Goal: Task Accomplishment & Management: Manage account settings

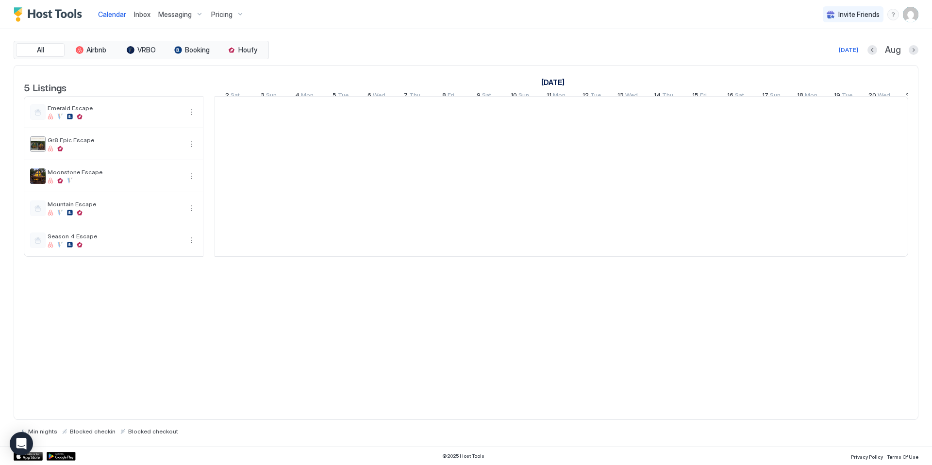
scroll to position [0, 540]
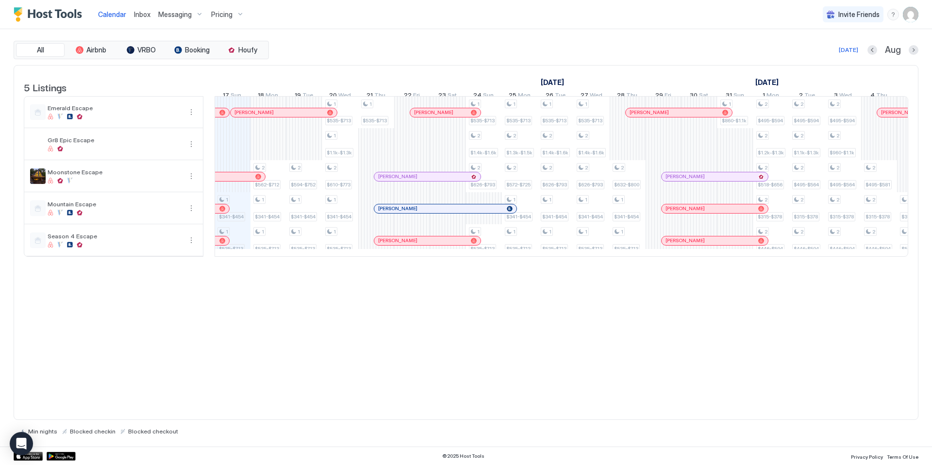
click at [138, 14] on span "Inbox" at bounding box center [142, 14] width 17 height 8
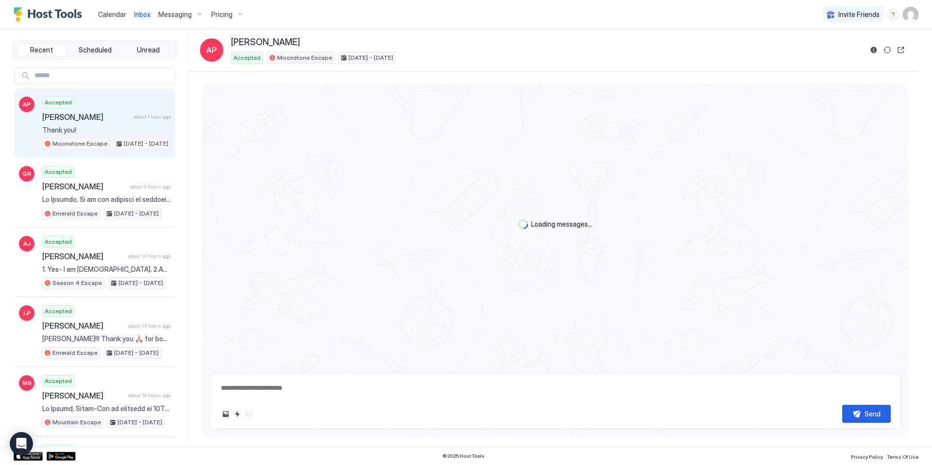
click at [74, 75] on input "Input Field" at bounding box center [103, 75] width 144 height 17
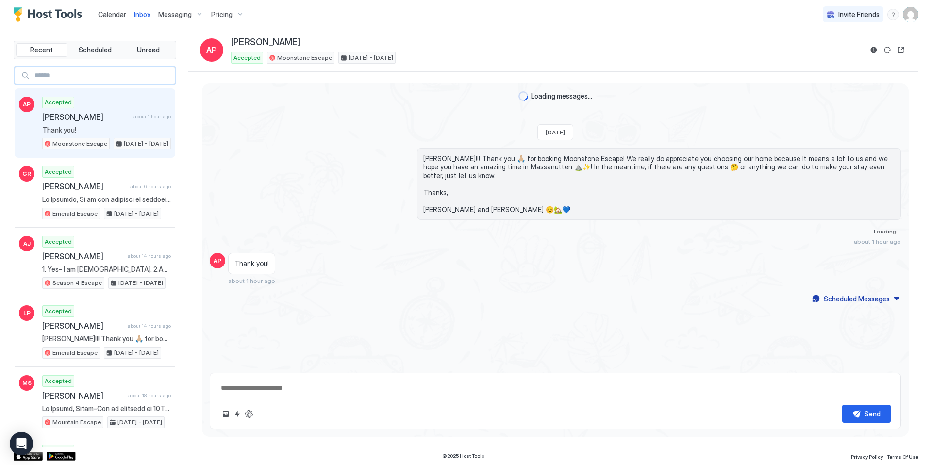
type textarea "*"
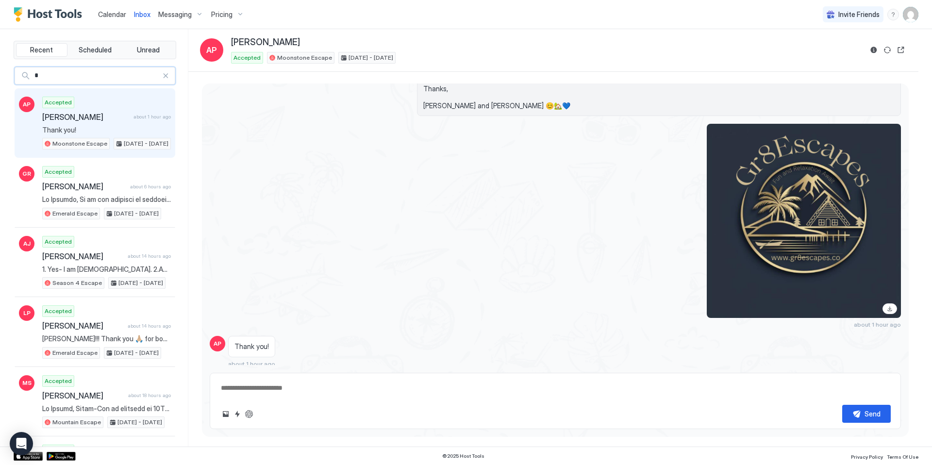
type input "**"
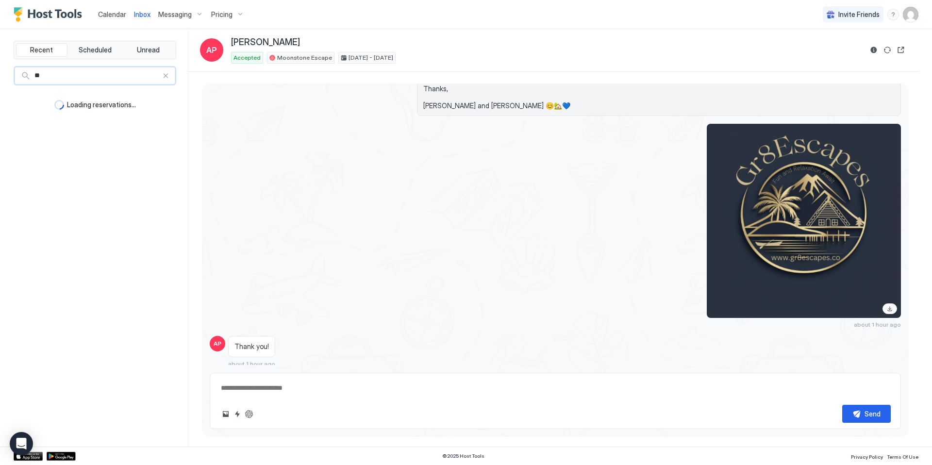
type textarea "*"
type input "***"
type textarea "*"
type input "**"
type textarea "*"
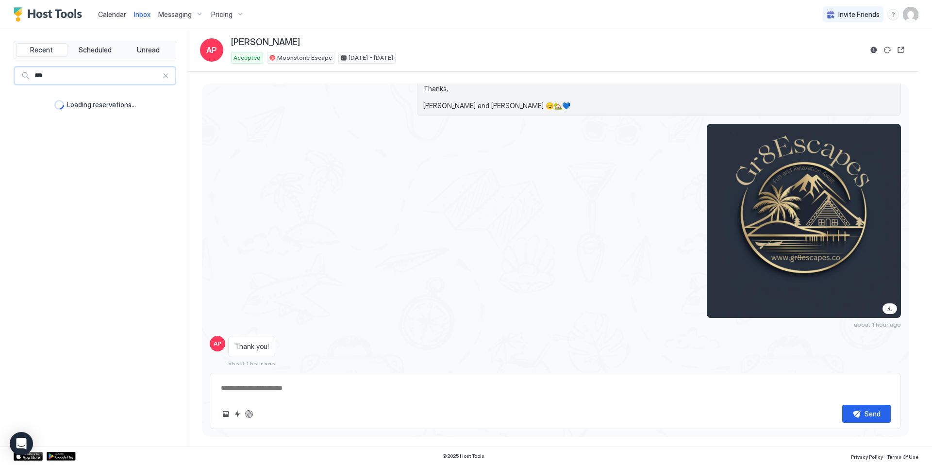
type input "****"
type textarea "*"
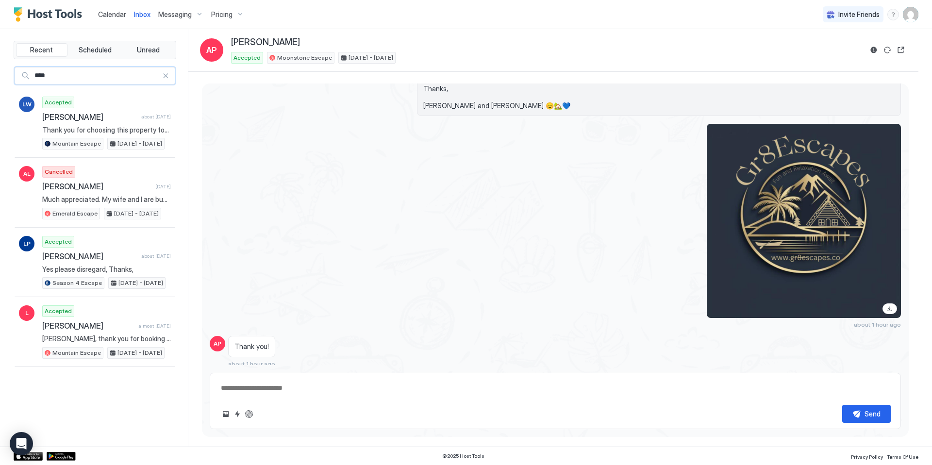
drag, startPoint x: 61, startPoint y: 76, endPoint x: 0, endPoint y: 70, distance: 61.5
click at [0, 70] on div "Recent Scheduled Unread **** LW Accepted [PERSON_NAME] about [DATE] Thank you f…" at bounding box center [466, 238] width 932 height 418
type input "*****"
type textarea "*"
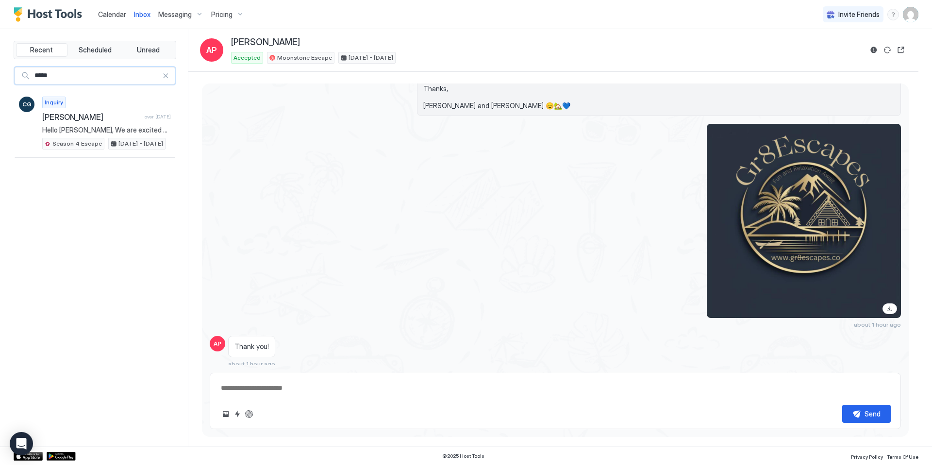
type input "*****"
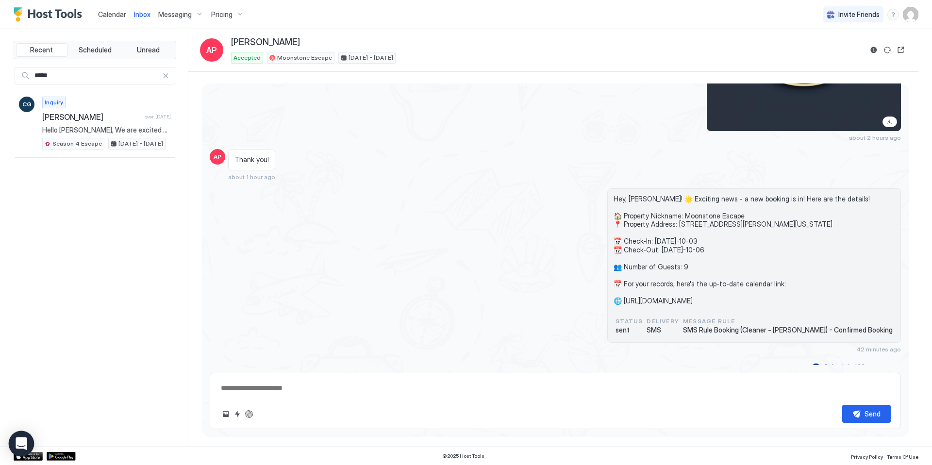
type textarea "*"
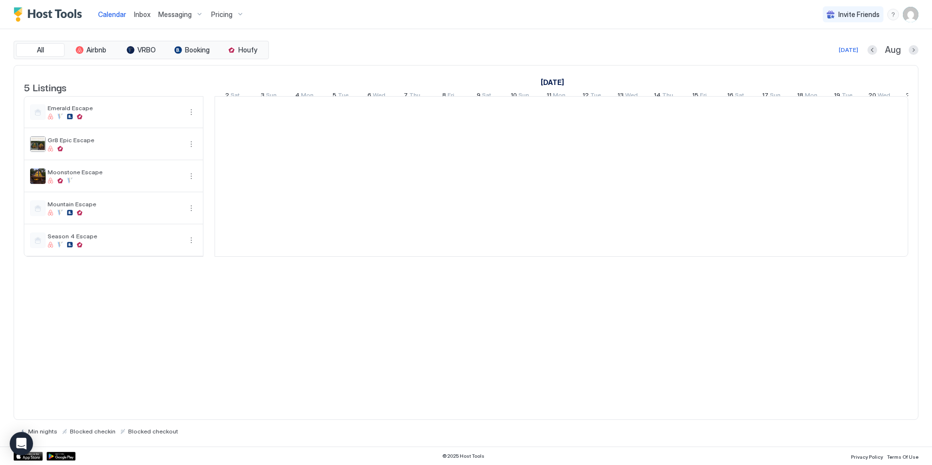
scroll to position [0, 540]
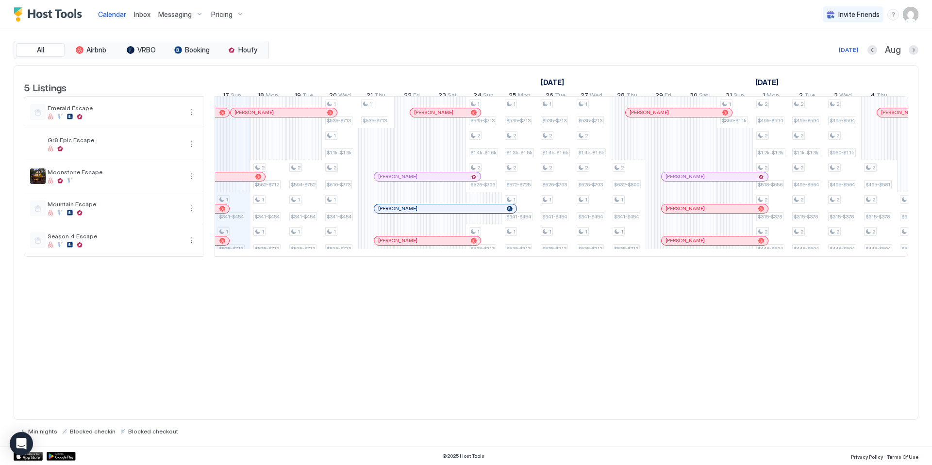
click at [188, 16] on span "Messaging" at bounding box center [175, 14] width 34 height 9
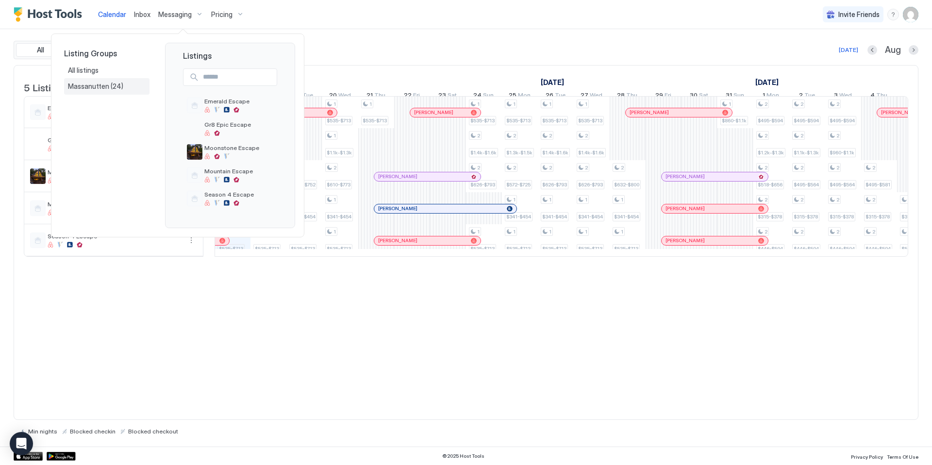
click at [101, 85] on span "Massanutten" at bounding box center [89, 86] width 43 height 9
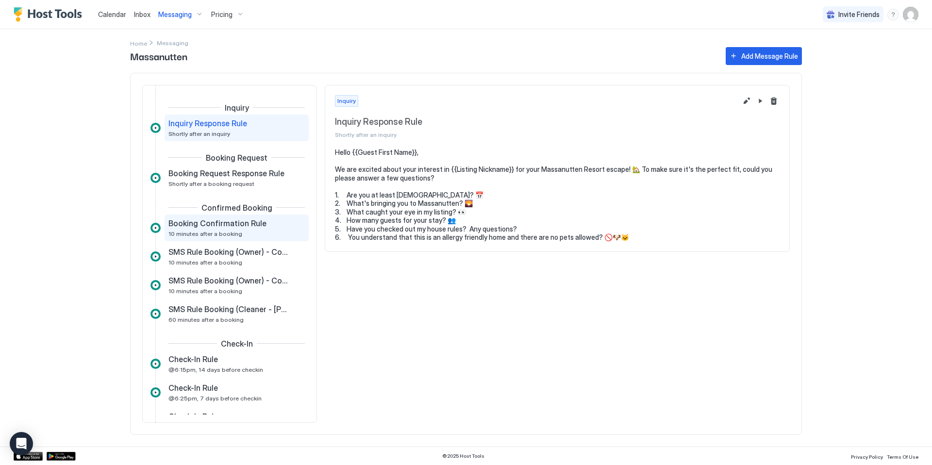
click at [204, 226] on span "Booking Confirmation Rule" at bounding box center [218, 224] width 98 height 10
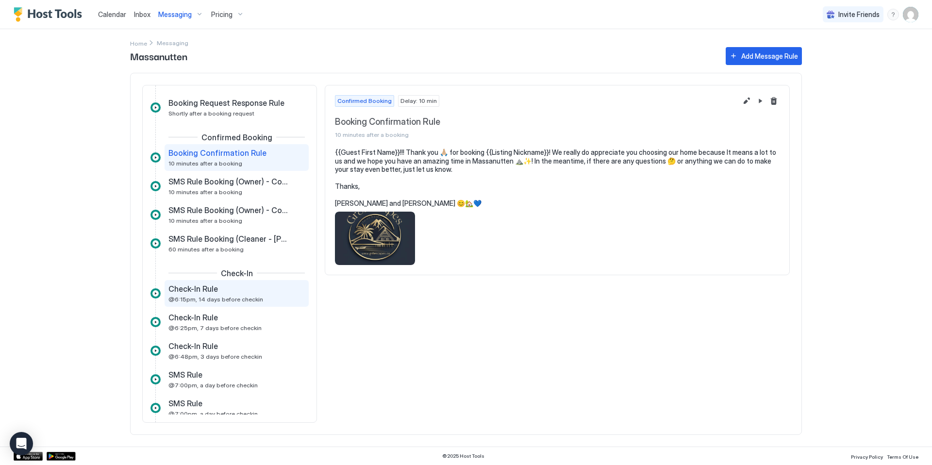
scroll to position [81, 0]
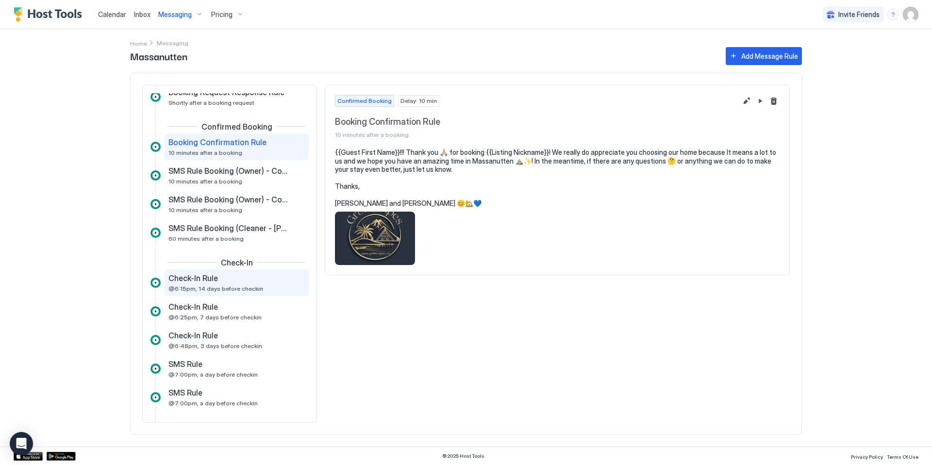
click at [223, 288] on span "@6:15pm, 14 days before checkin" at bounding box center [216, 288] width 95 height 7
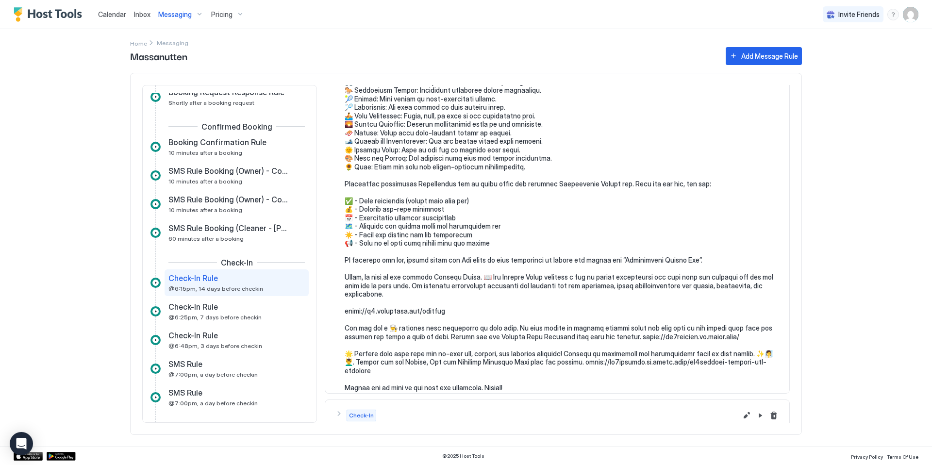
scroll to position [236, 0]
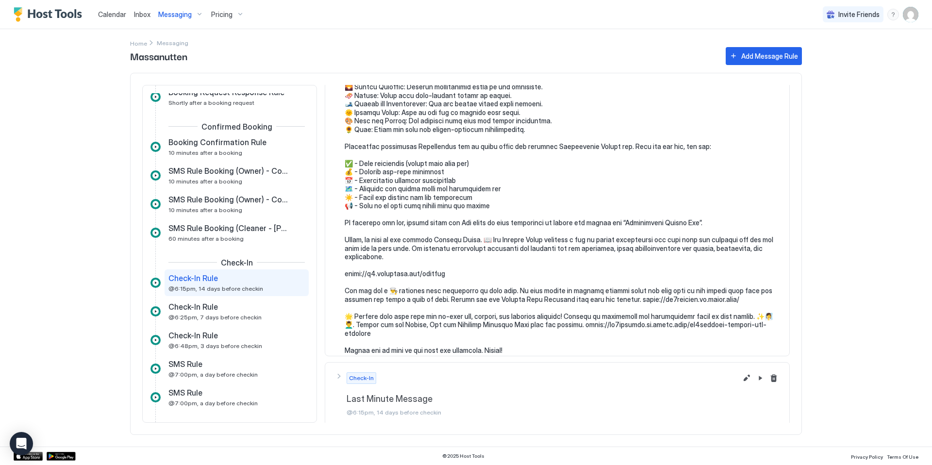
click at [674, 329] on pre at bounding box center [562, 134] width 435 height 442
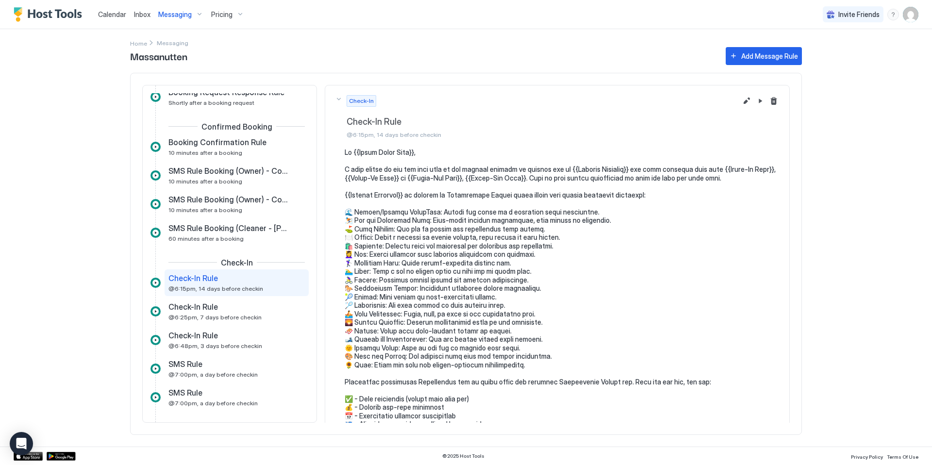
scroll to position [239, 0]
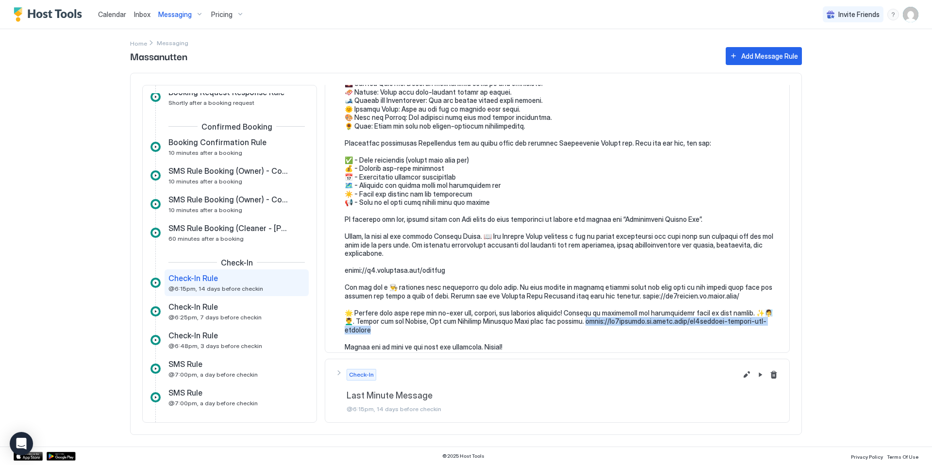
drag, startPoint x: 761, startPoint y: 323, endPoint x: 554, endPoint y: 323, distance: 206.9
click at [554, 323] on pre at bounding box center [562, 130] width 435 height 442
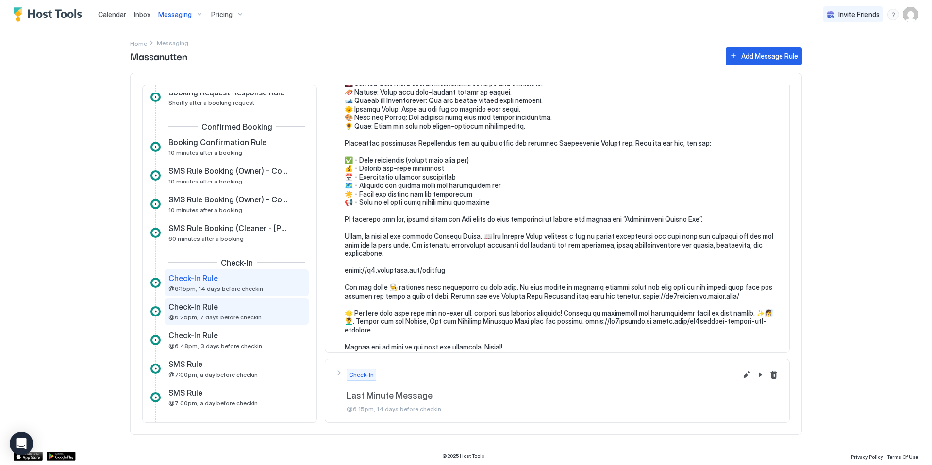
click at [200, 303] on span "Check-In Rule" at bounding box center [194, 307] width 50 height 10
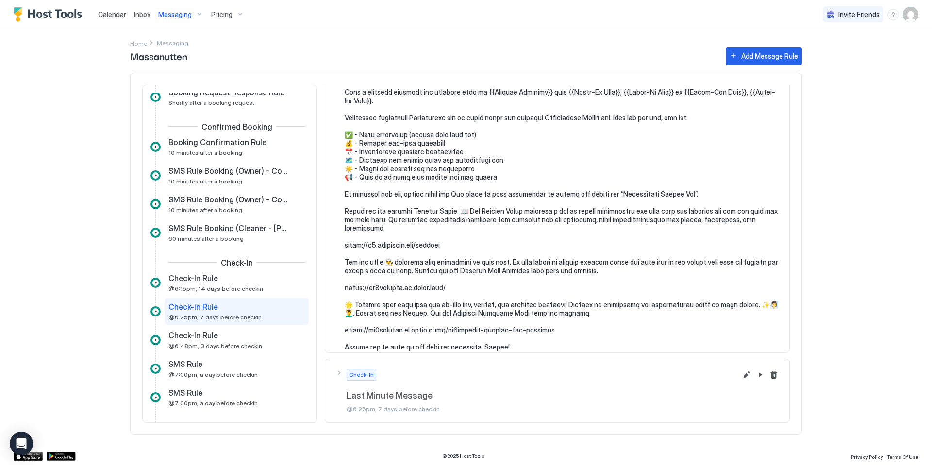
scroll to position [77, 0]
drag, startPoint x: 553, startPoint y: 324, endPoint x: 344, endPoint y: 321, distance: 208.8
click at [345, 321] on pre at bounding box center [562, 211] width 435 height 281
click at [202, 339] on span "Check-In Rule" at bounding box center [194, 336] width 50 height 10
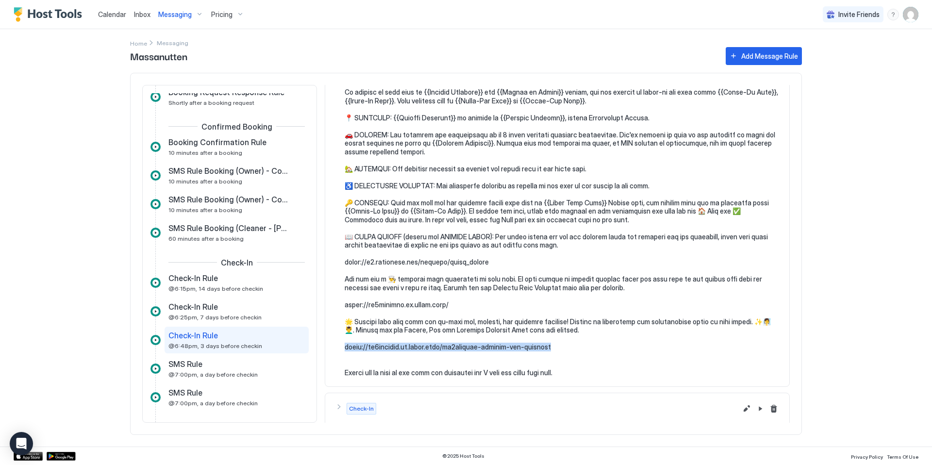
drag, startPoint x: 554, startPoint y: 346, endPoint x: 331, endPoint y: 351, distance: 222.9
click at [331, 351] on section at bounding box center [557, 229] width 464 height 316
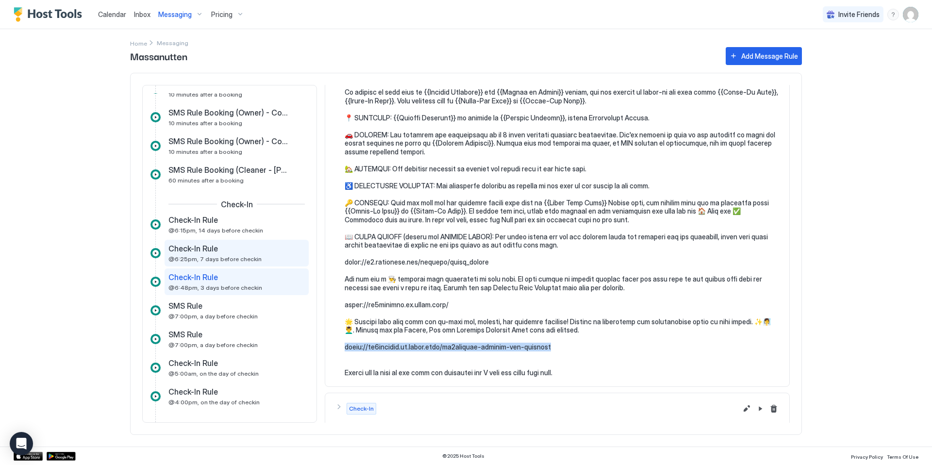
scroll to position [176, 0]
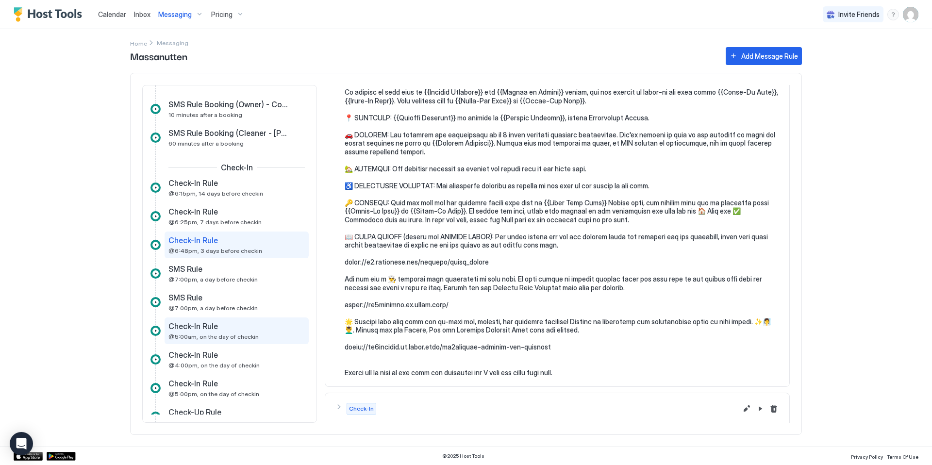
click at [240, 336] on span "@5:00am, on the day of checkin" at bounding box center [214, 336] width 90 height 7
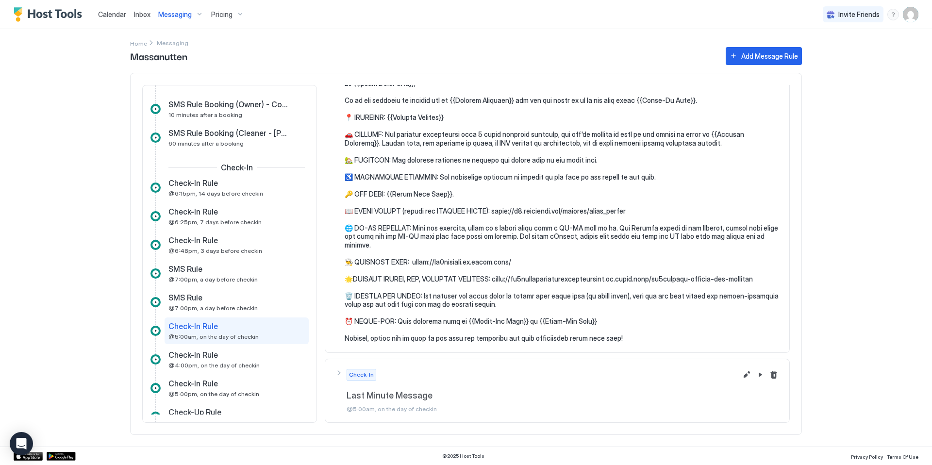
scroll to position [69, 0]
click at [232, 330] on div "Check-In Rule" at bounding box center [230, 326] width 123 height 10
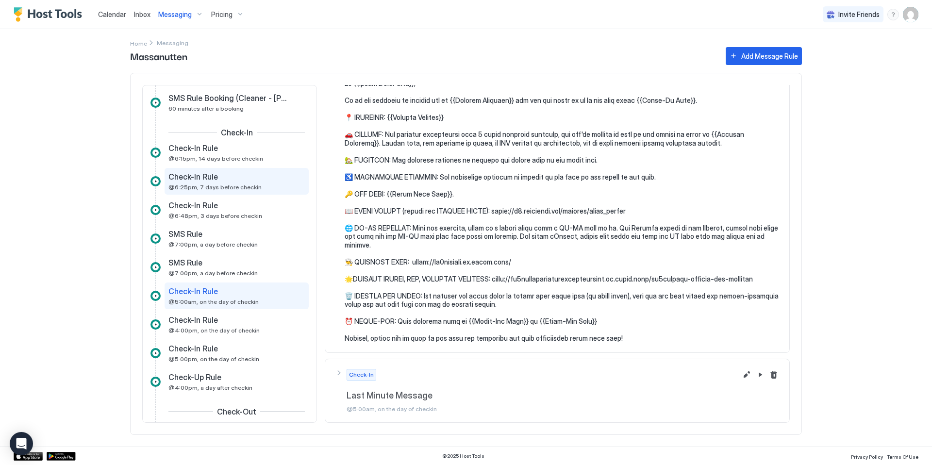
scroll to position [145, 0]
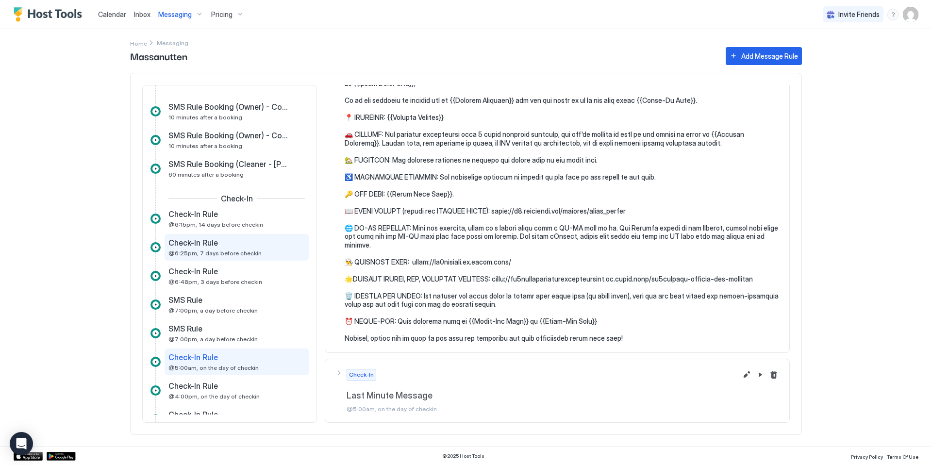
click at [192, 243] on span "Check-In Rule" at bounding box center [194, 243] width 50 height 10
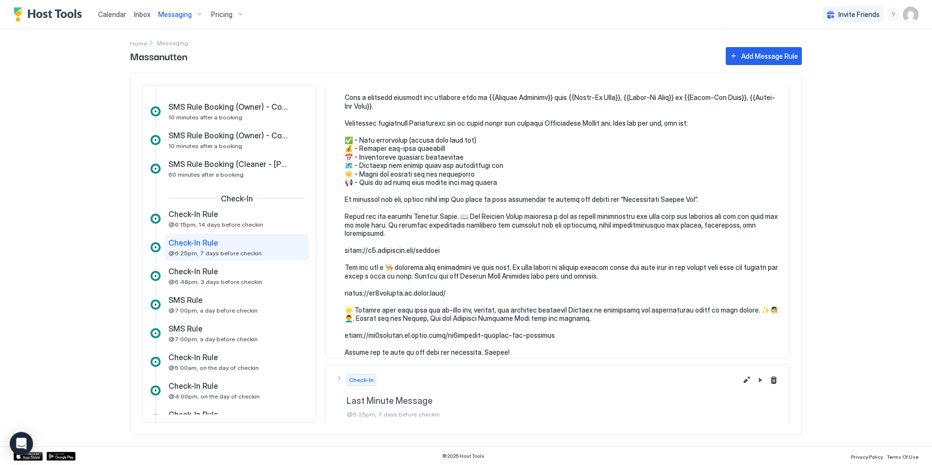
scroll to position [77, 0]
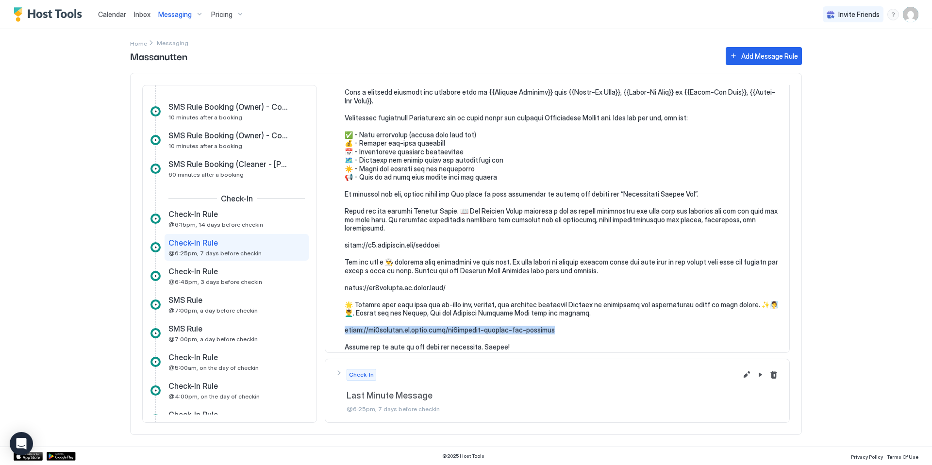
drag, startPoint x: 549, startPoint y: 320, endPoint x: 332, endPoint y: 321, distance: 216.6
click at [332, 321] on section at bounding box center [557, 216] width 464 height 290
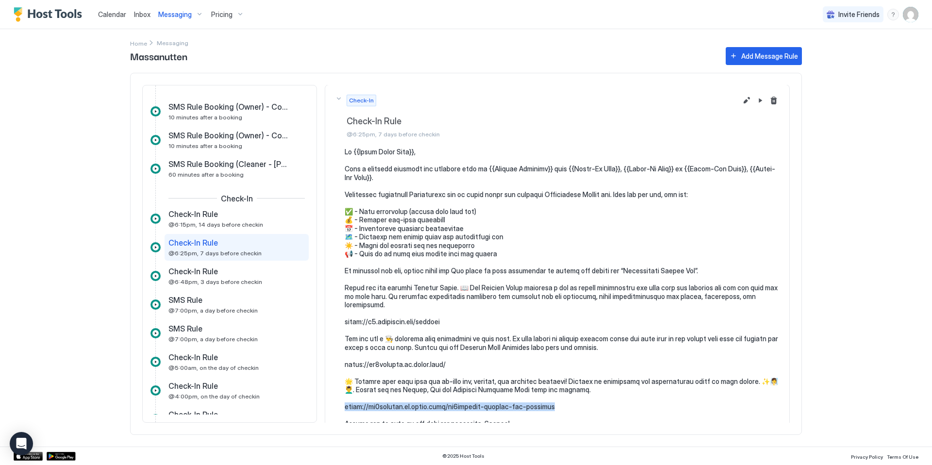
scroll to position [0, 0]
click at [140, 16] on span "Inbox" at bounding box center [142, 14] width 17 height 8
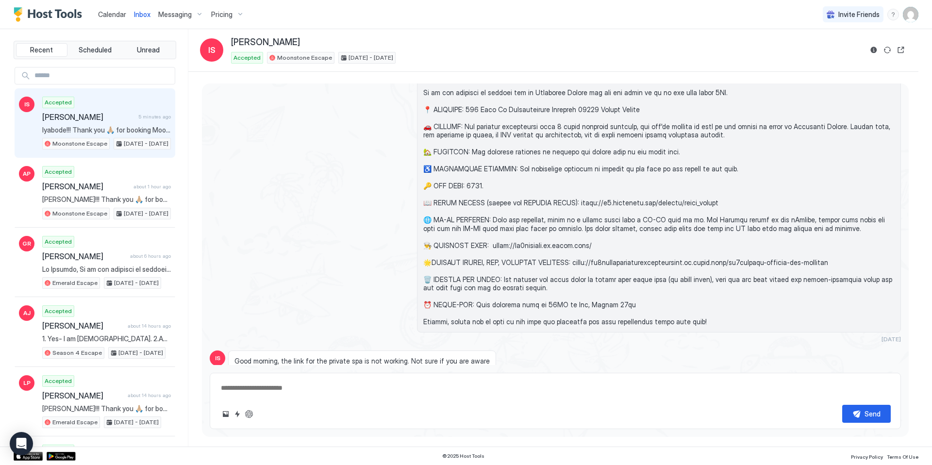
scroll to position [2467, 0]
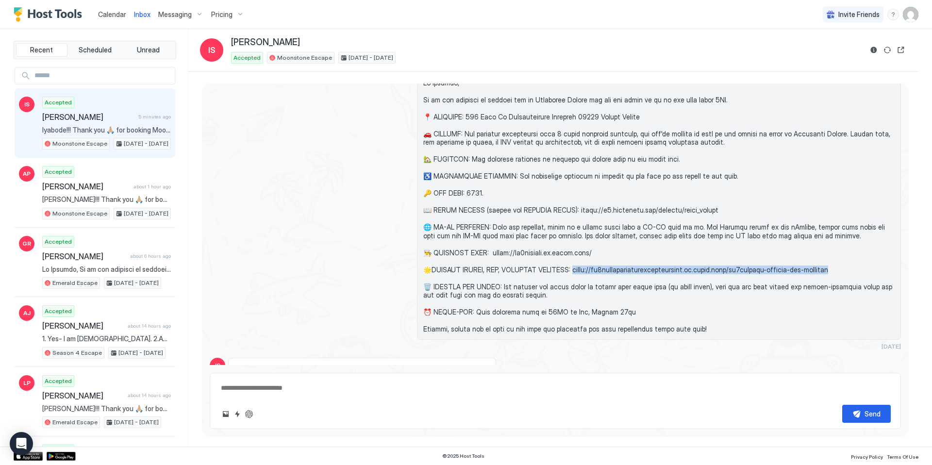
drag, startPoint x: 832, startPoint y: 255, endPoint x: 570, endPoint y: 254, distance: 262.2
click at [570, 254] on span at bounding box center [659, 206] width 472 height 255
click at [175, 17] on span "Messaging" at bounding box center [175, 14] width 34 height 9
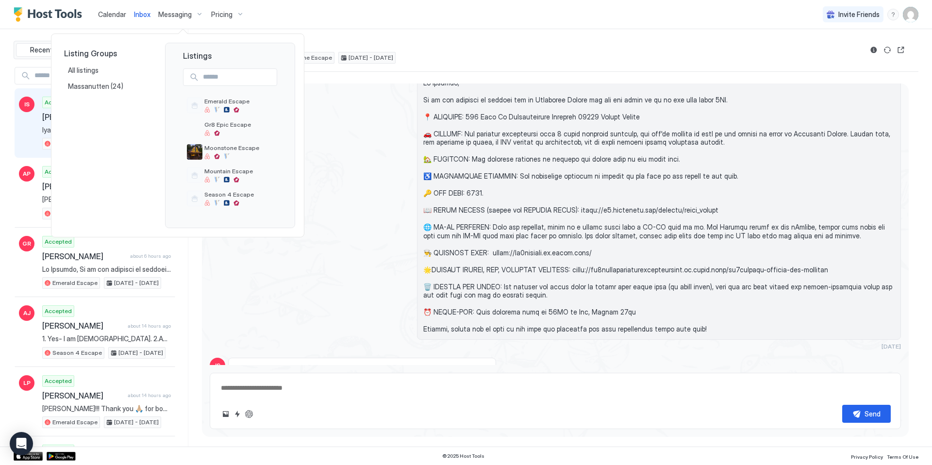
click at [383, 17] on div at bounding box center [466, 232] width 932 height 465
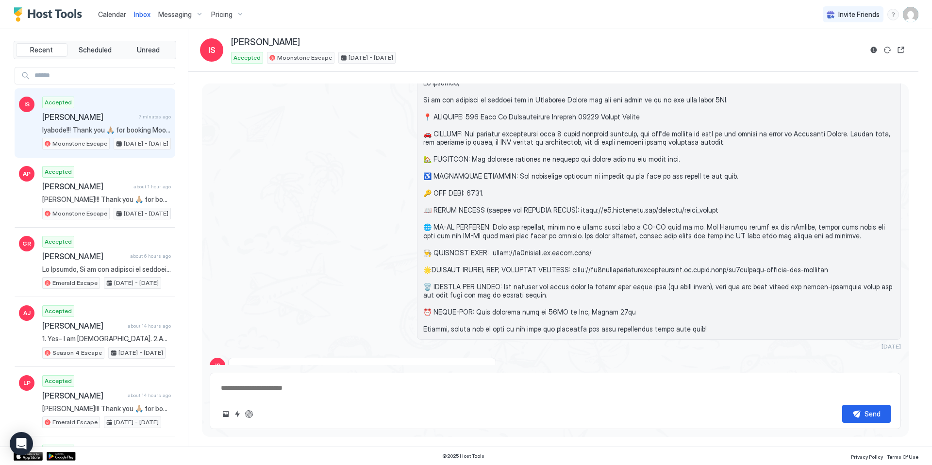
click at [180, 17] on span "Messaging" at bounding box center [175, 14] width 34 height 9
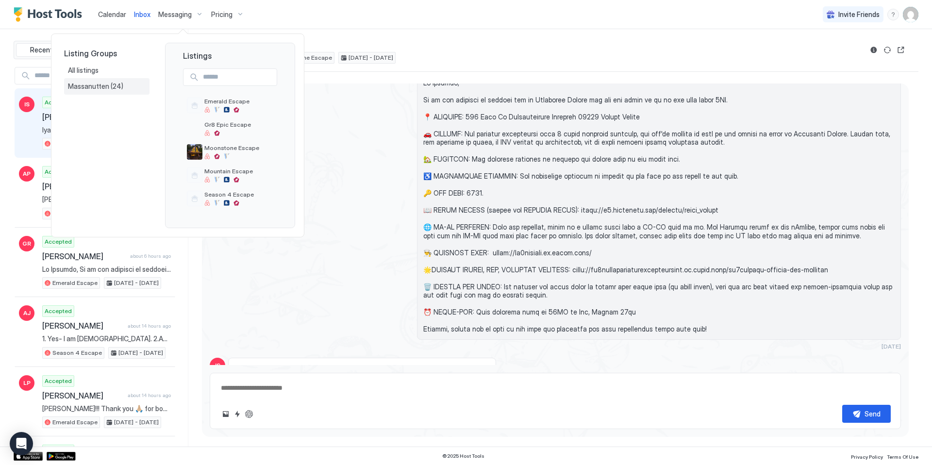
click at [105, 86] on span "Massanutten" at bounding box center [89, 86] width 43 height 9
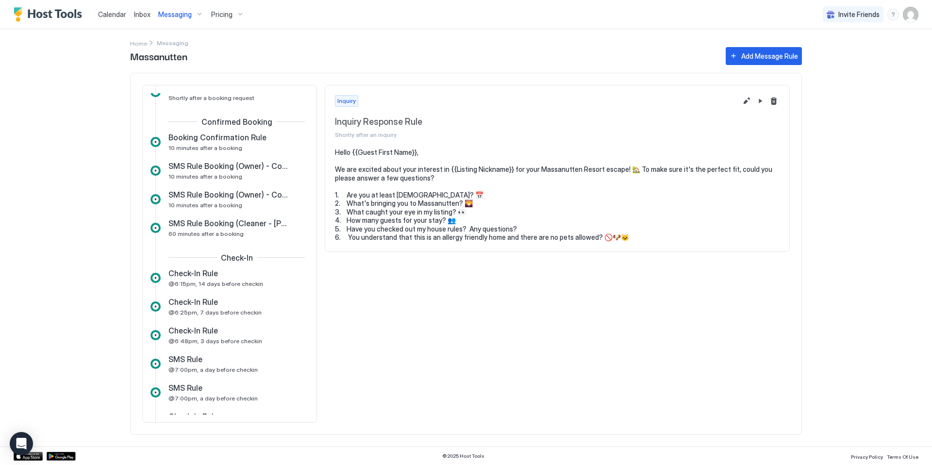
scroll to position [87, 0]
click at [201, 298] on span "Check-In Rule" at bounding box center [194, 301] width 50 height 10
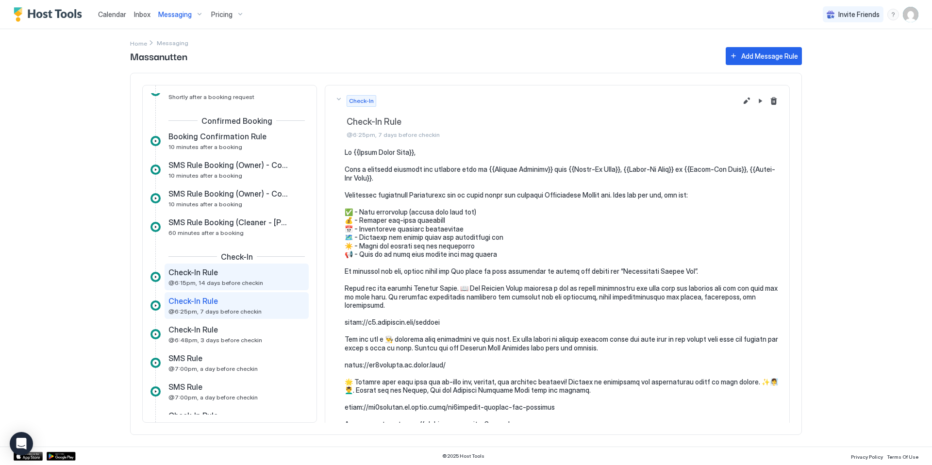
click at [209, 274] on span "Check-In Rule" at bounding box center [194, 273] width 50 height 10
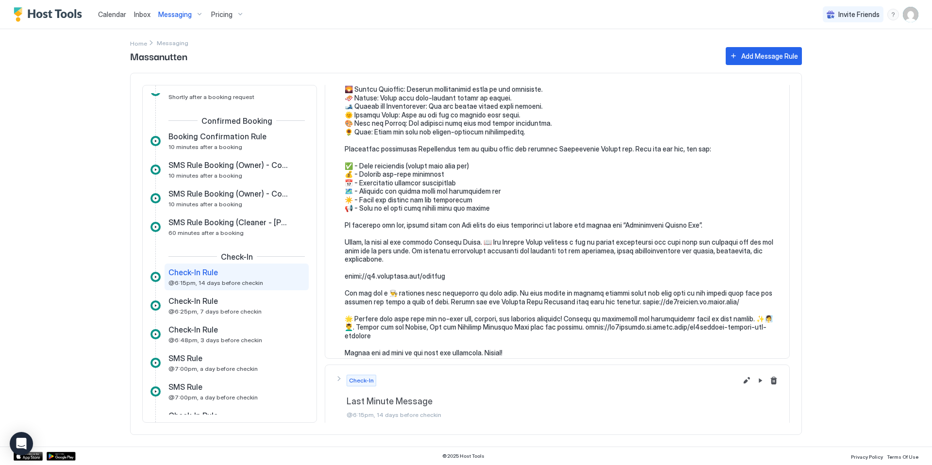
scroll to position [239, 0]
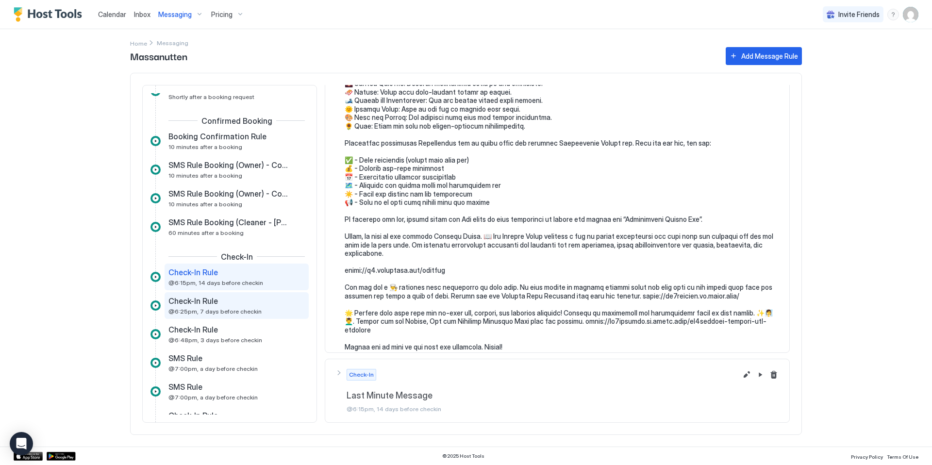
click at [246, 306] on div "Check-In Rule @6:25pm, 7 days before checkin" at bounding box center [230, 305] width 123 height 19
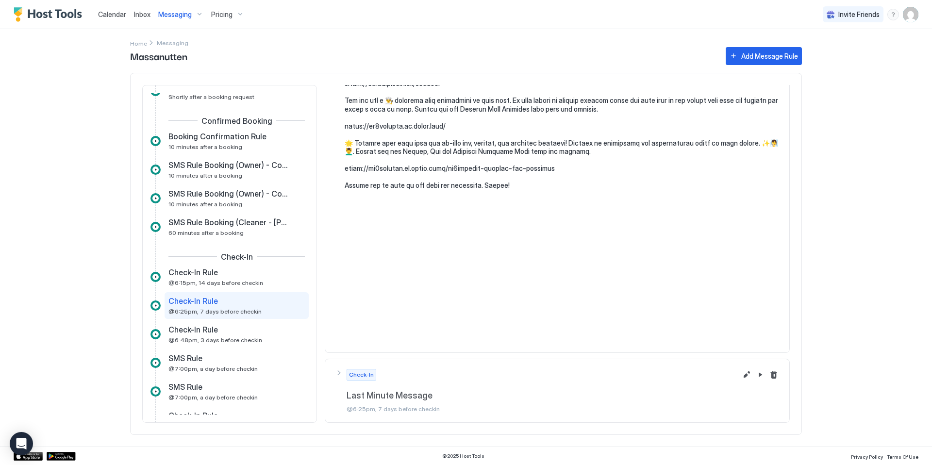
scroll to position [77, 0]
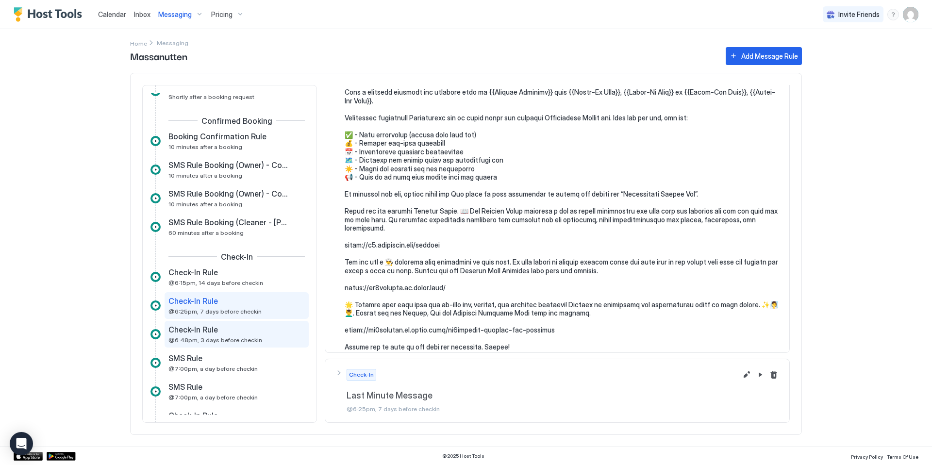
click at [218, 337] on span "@6:48pm, 3 days before checkin" at bounding box center [216, 340] width 94 height 7
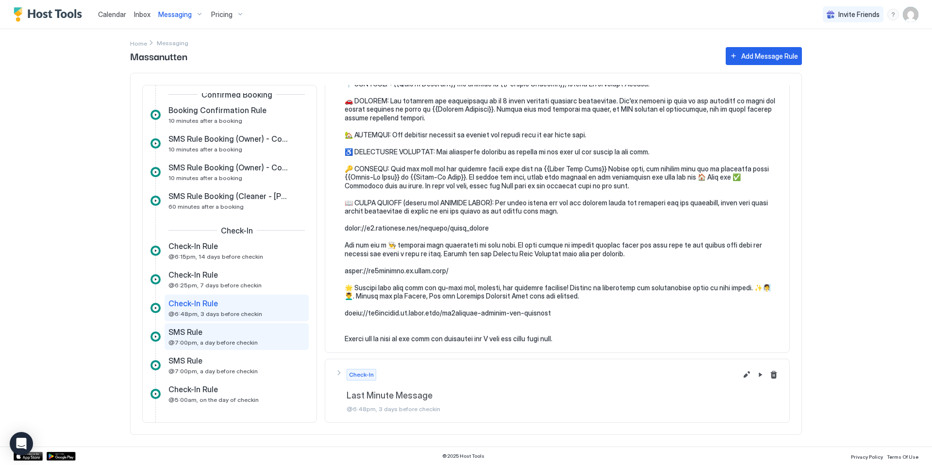
scroll to position [115, 0]
click at [542, 264] on pre at bounding box center [562, 190] width 435 height 306
click at [584, 318] on pre at bounding box center [562, 190] width 435 height 306
click at [131, 11] on div "Inbox" at bounding box center [142, 14] width 24 height 18
click at [139, 14] on span "Inbox" at bounding box center [142, 14] width 17 height 8
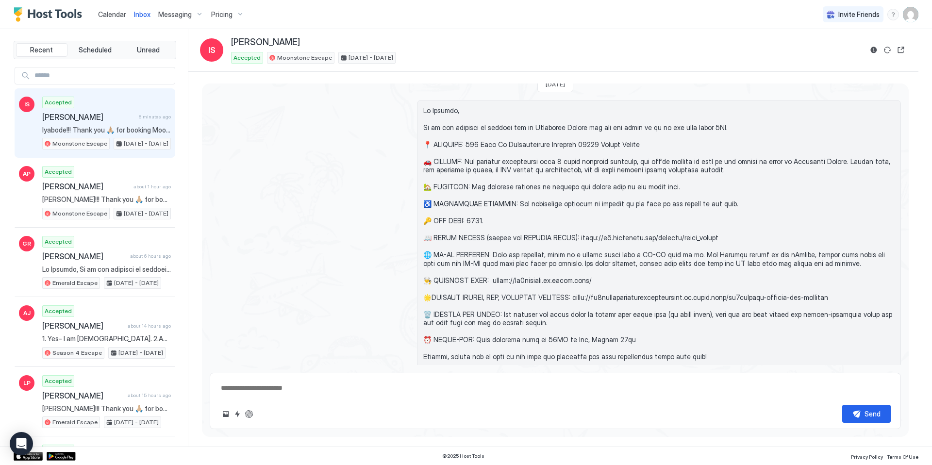
scroll to position [2440, 0]
click at [813, 280] on span at bounding box center [659, 233] width 472 height 255
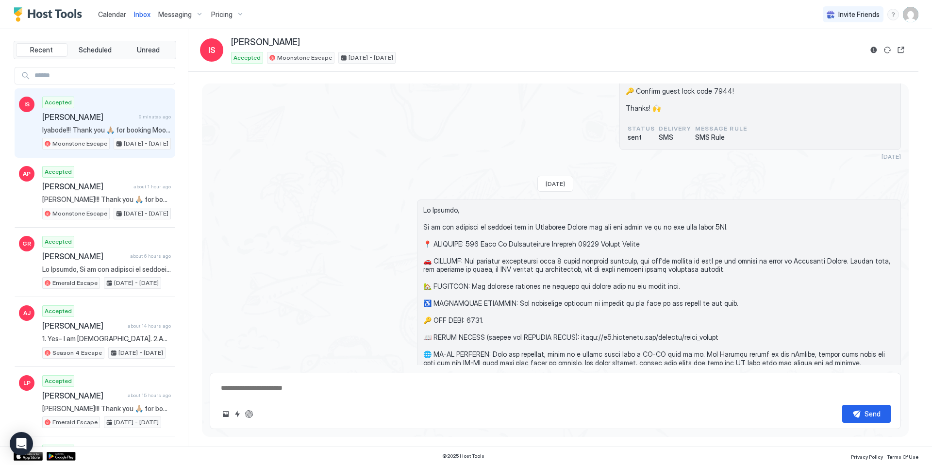
scroll to position [2427, 0]
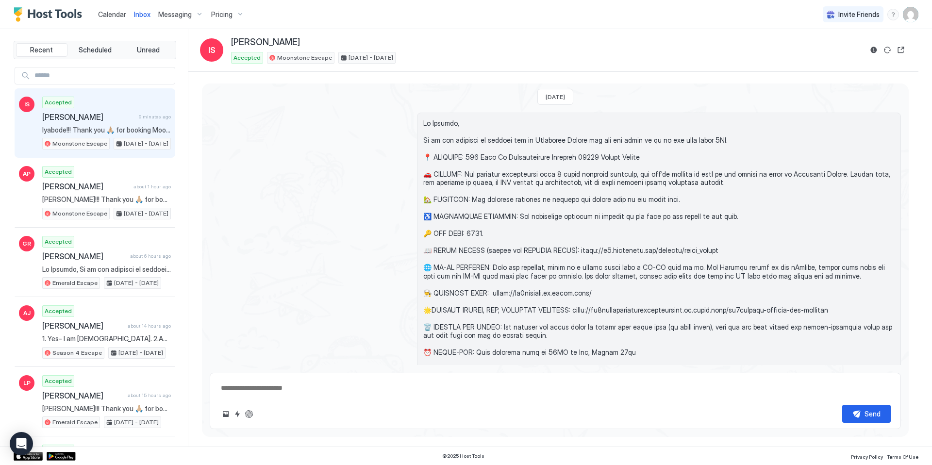
click at [686, 296] on span at bounding box center [659, 246] width 472 height 255
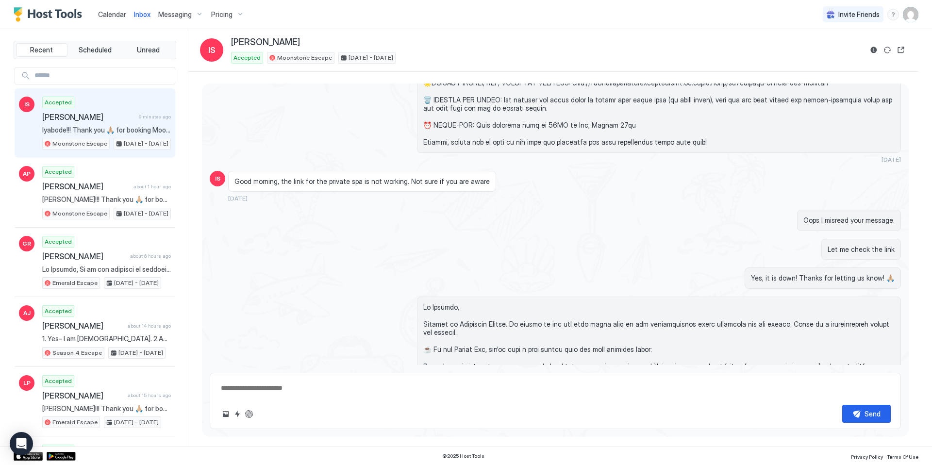
scroll to position [2617, 0]
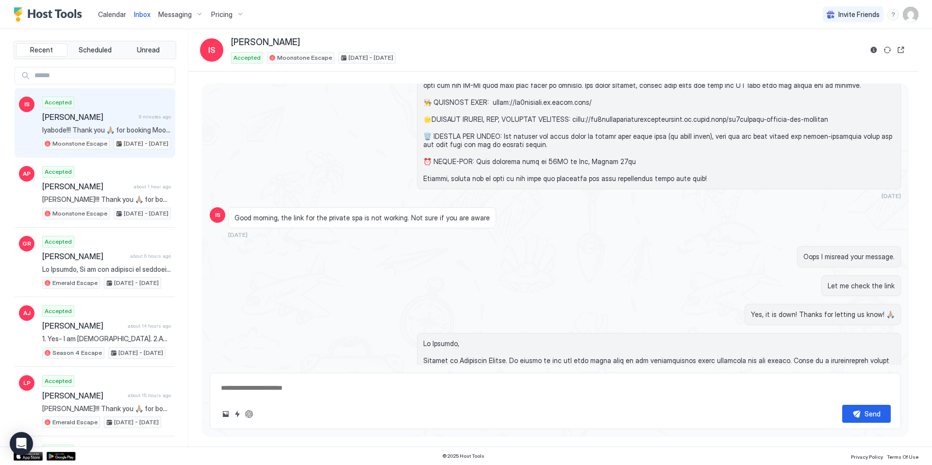
click at [709, 138] on span at bounding box center [659, 55] width 472 height 255
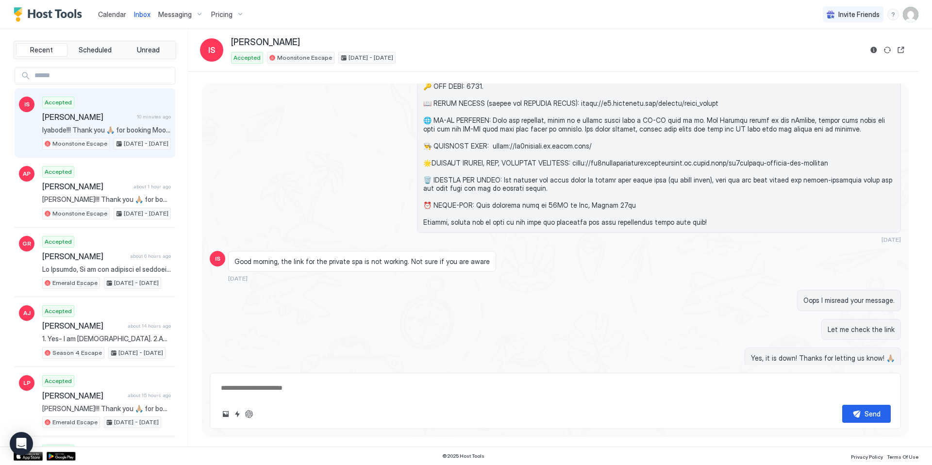
scroll to position [2531, 0]
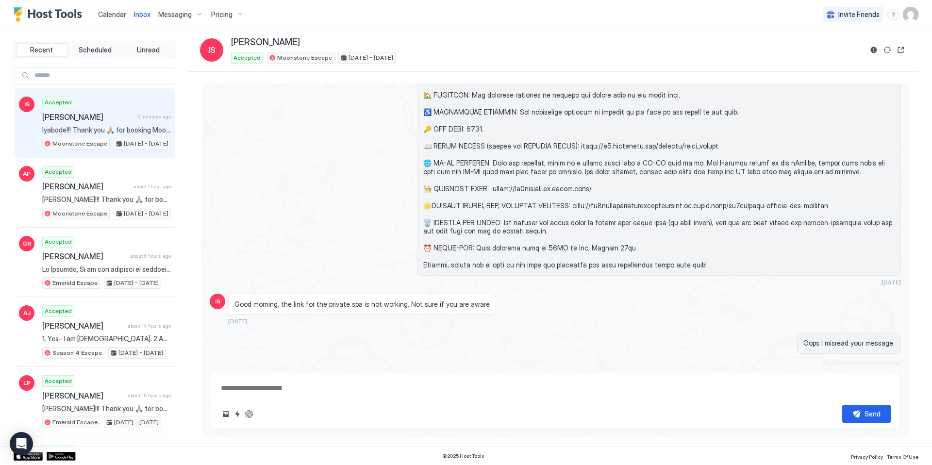
click at [826, 190] on span at bounding box center [659, 142] width 472 height 255
drag, startPoint x: 835, startPoint y: 189, endPoint x: 569, endPoint y: 190, distance: 265.6
click at [569, 190] on span at bounding box center [659, 142] width 472 height 255
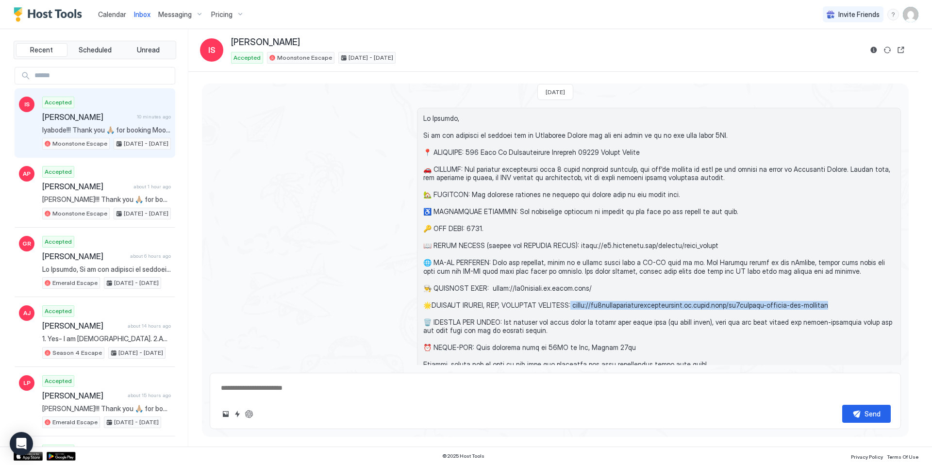
scroll to position [2555, 0]
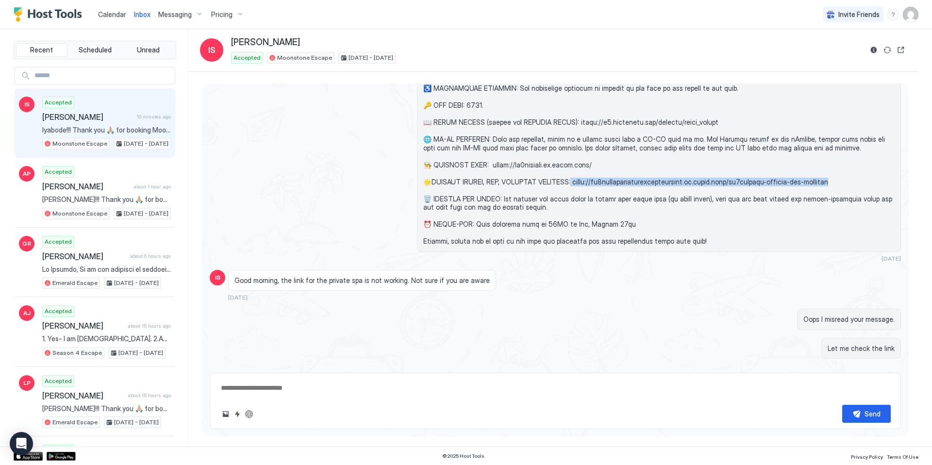
click at [186, 15] on span "Messaging" at bounding box center [175, 14] width 34 height 9
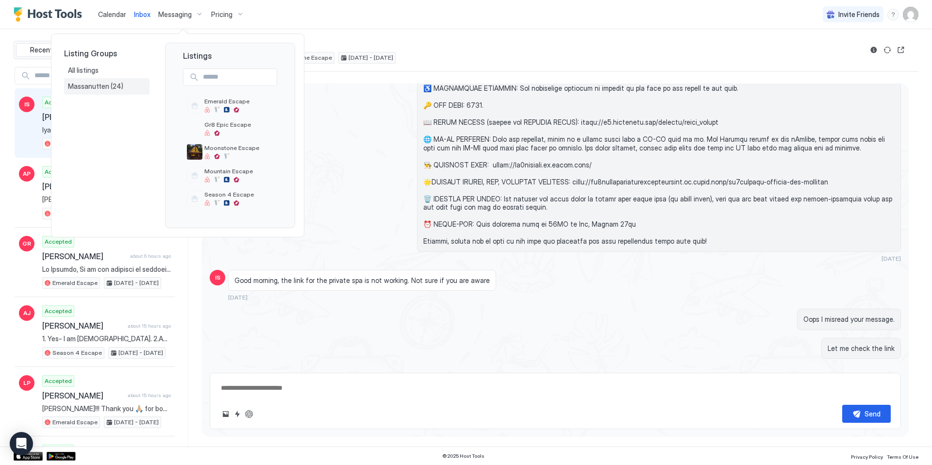
click at [94, 85] on span "Massanutten" at bounding box center [89, 86] width 43 height 9
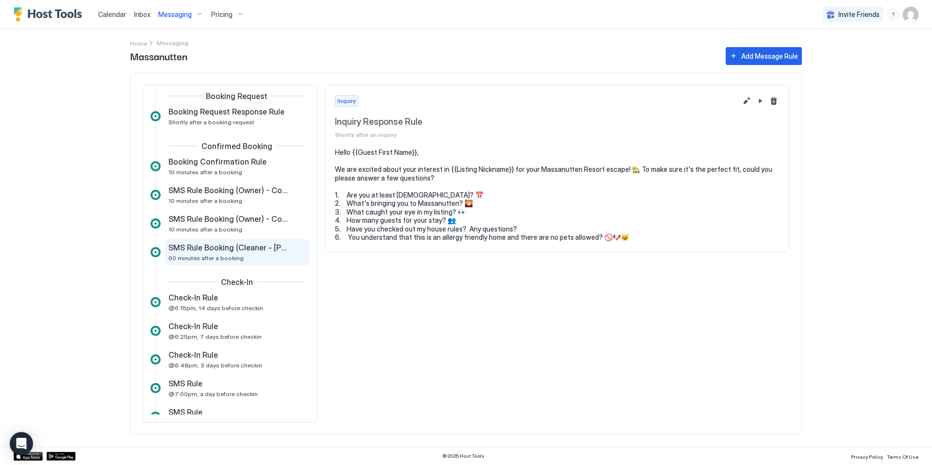
scroll to position [65, 0]
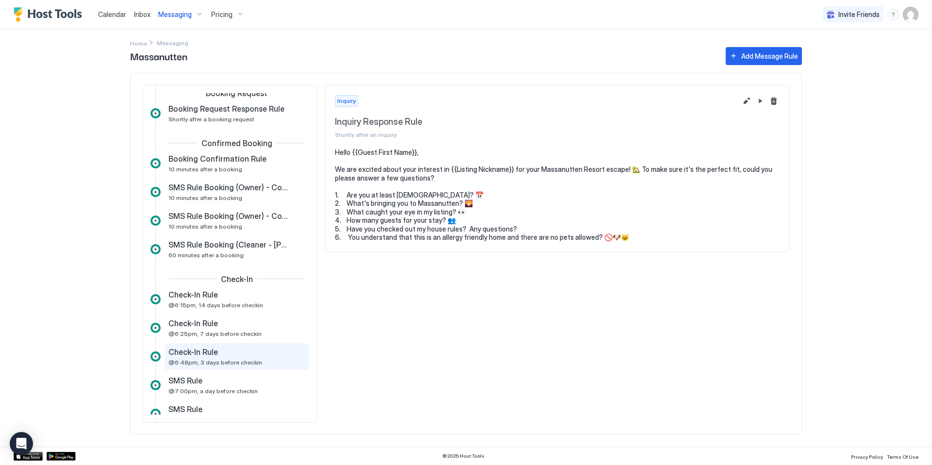
click at [218, 362] on span "@6:48pm, 3 days before checkin" at bounding box center [216, 362] width 94 height 7
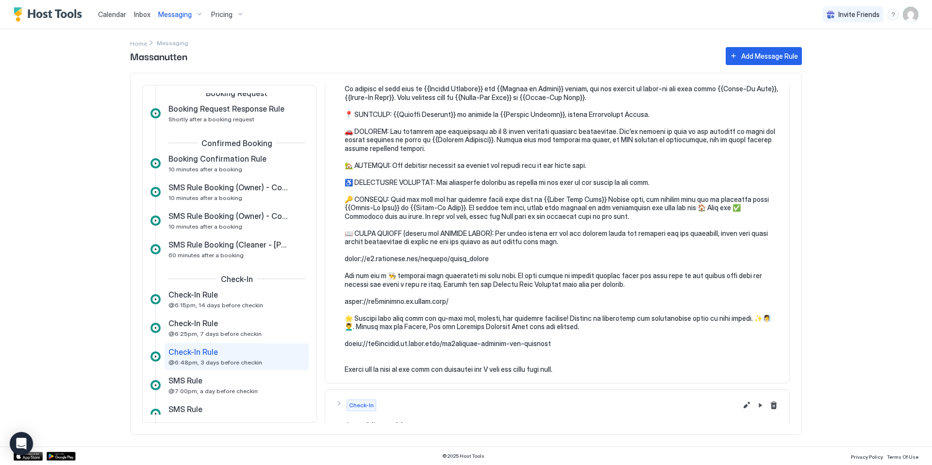
scroll to position [111, 0]
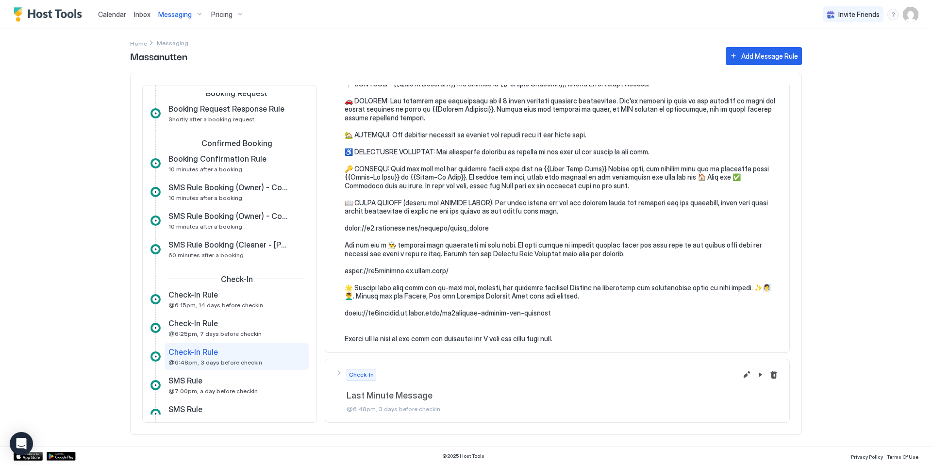
click at [335, 28] on div "Check-In Last Minute Message @6:48pm, 3 days before checkin" at bounding box center [536, 6] width 402 height 44
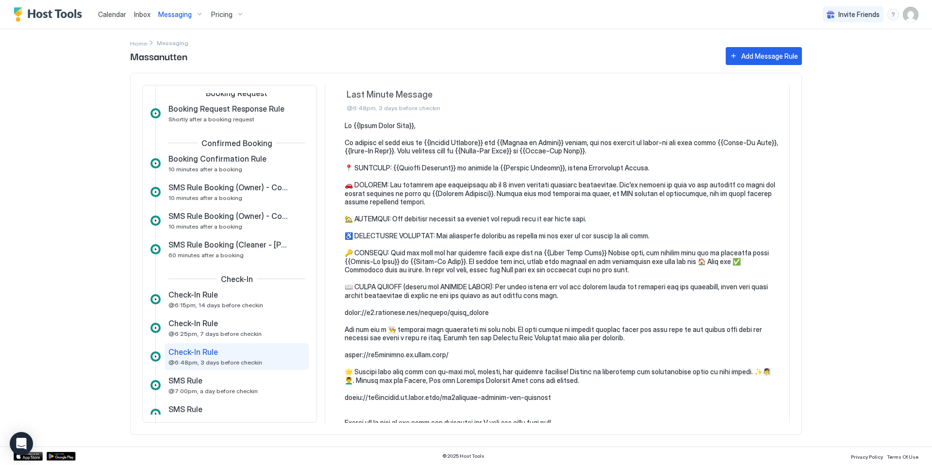
scroll to position [427, 0]
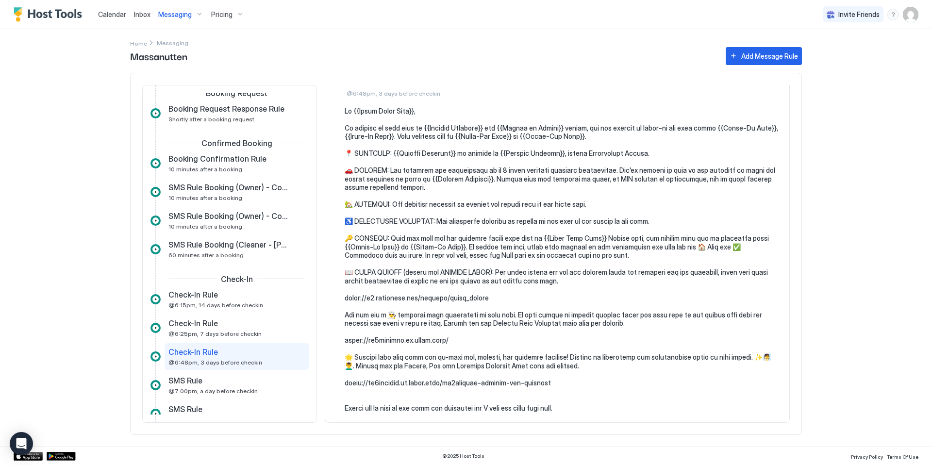
click at [858, 126] on div "Calendar Inbox Messaging Pricing Invite Friends EB Home Messaging Massanutten A…" at bounding box center [466, 232] width 932 height 465
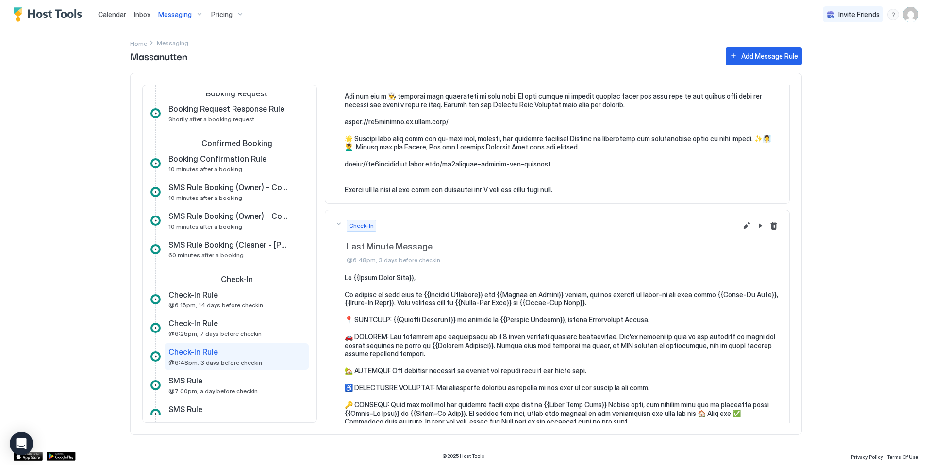
scroll to position [0, 0]
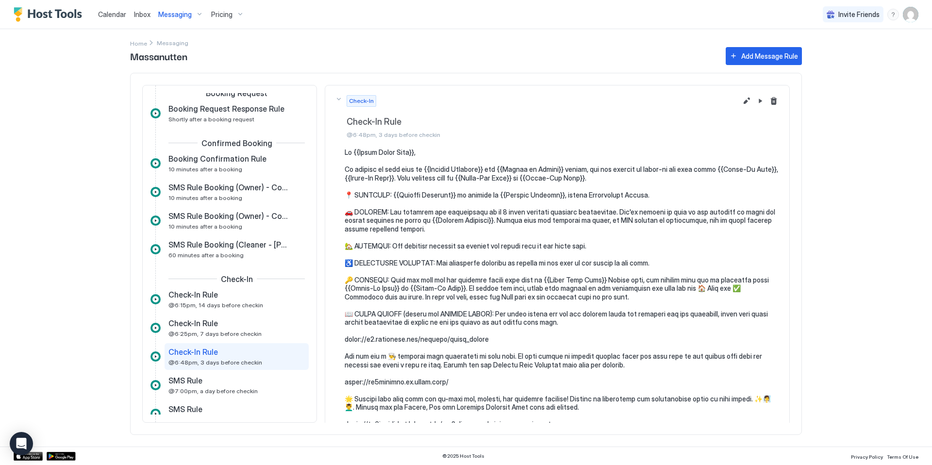
click at [139, 7] on div "Inbox" at bounding box center [142, 14] width 24 height 18
click at [144, 14] on span "Inbox" at bounding box center [142, 14] width 17 height 8
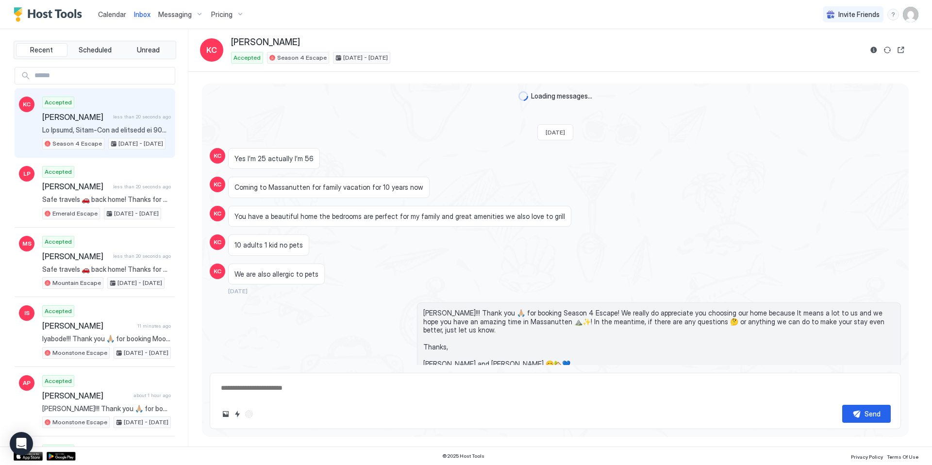
type textarea "*"
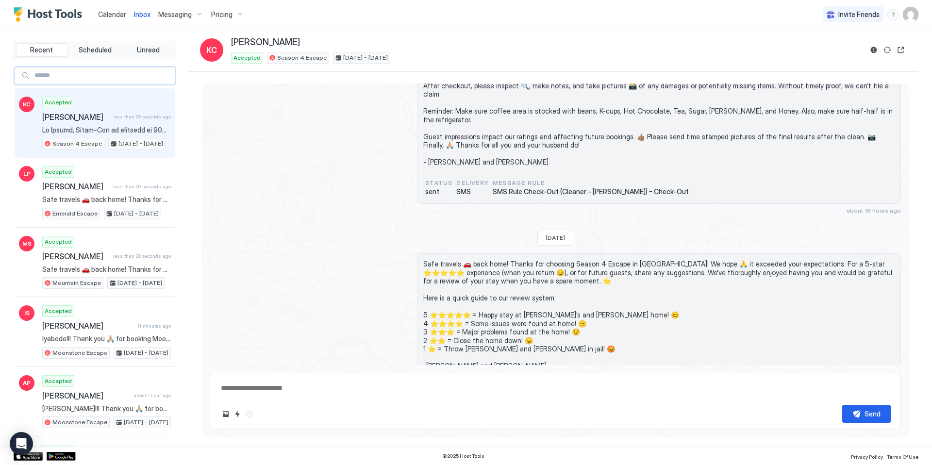
click at [95, 73] on input "Input Field" at bounding box center [103, 75] width 144 height 17
paste input "**********"
type input "**********"
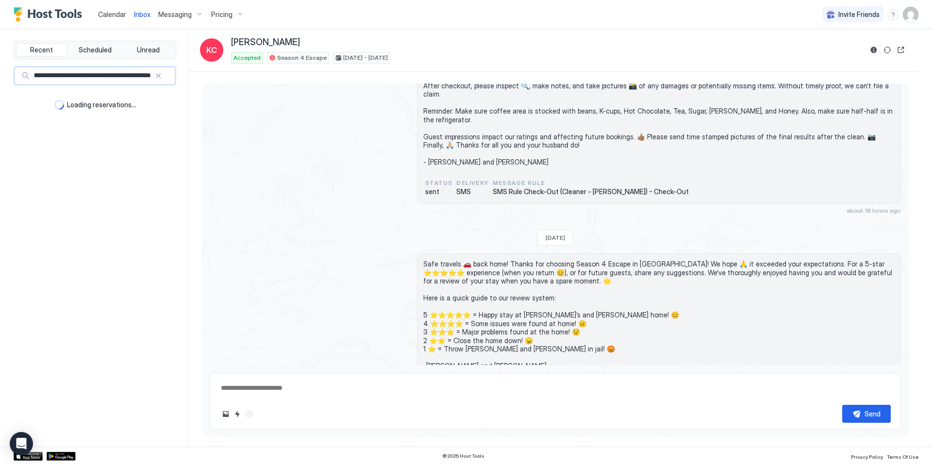
scroll to position [0, 131]
type textarea "*"
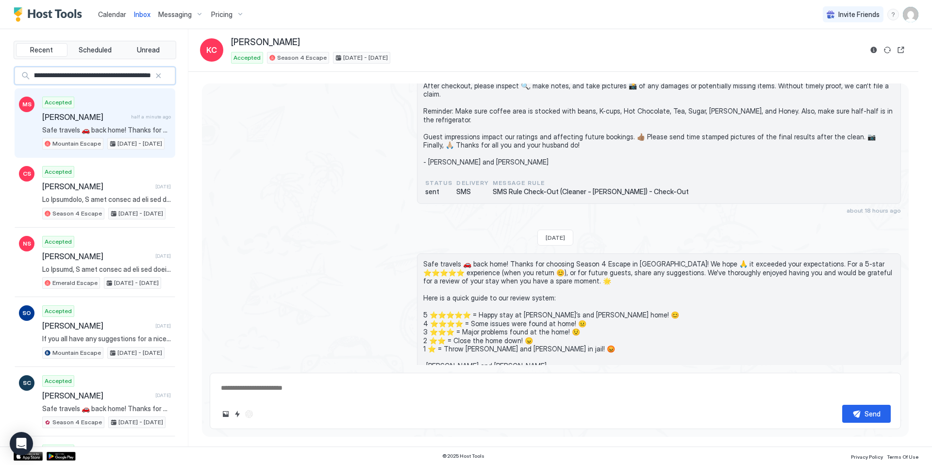
type input "**********"
click at [114, 116] on span "[PERSON_NAME]" at bounding box center [84, 117] width 85 height 10
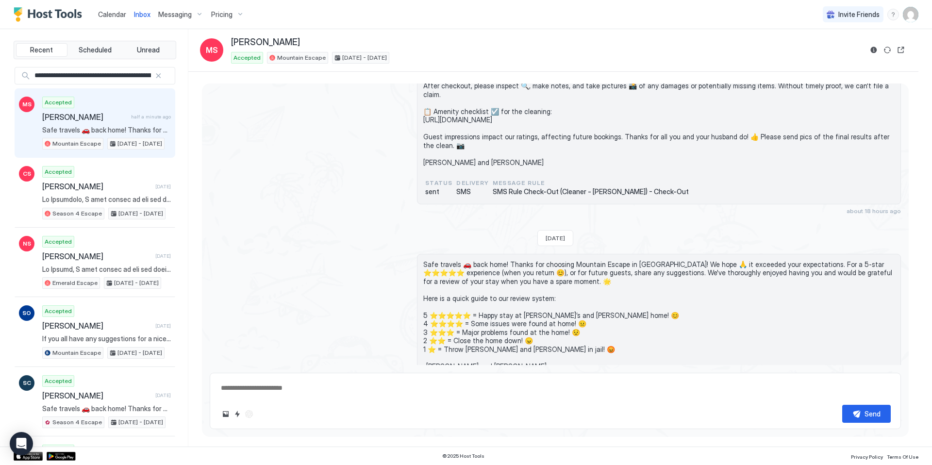
scroll to position [4606, 0]
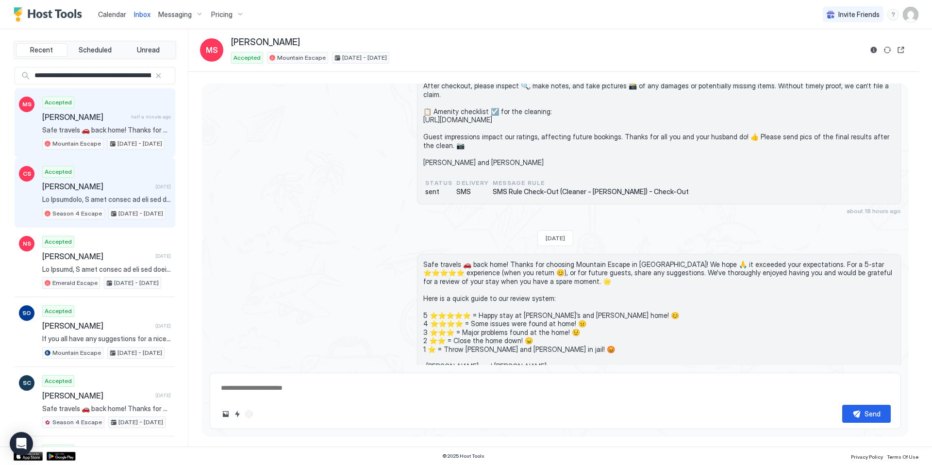
type textarea "*"
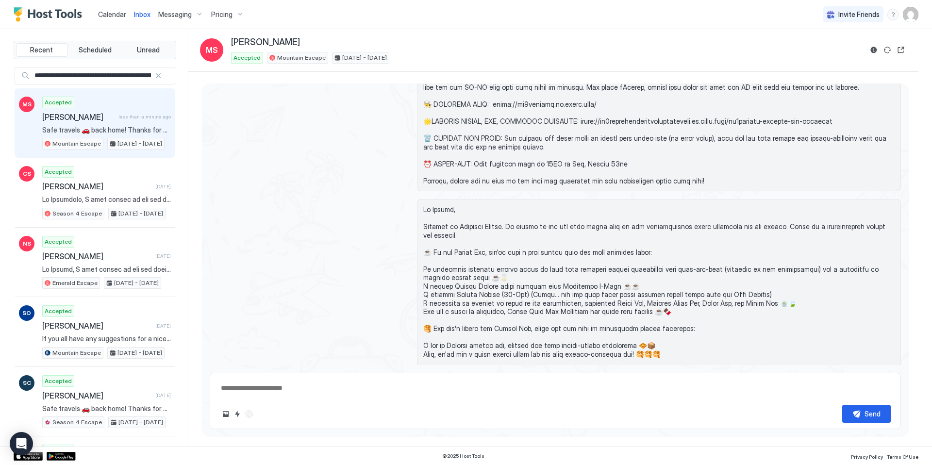
scroll to position [2786, 0]
click at [173, 16] on span "Messaging" at bounding box center [175, 14] width 34 height 9
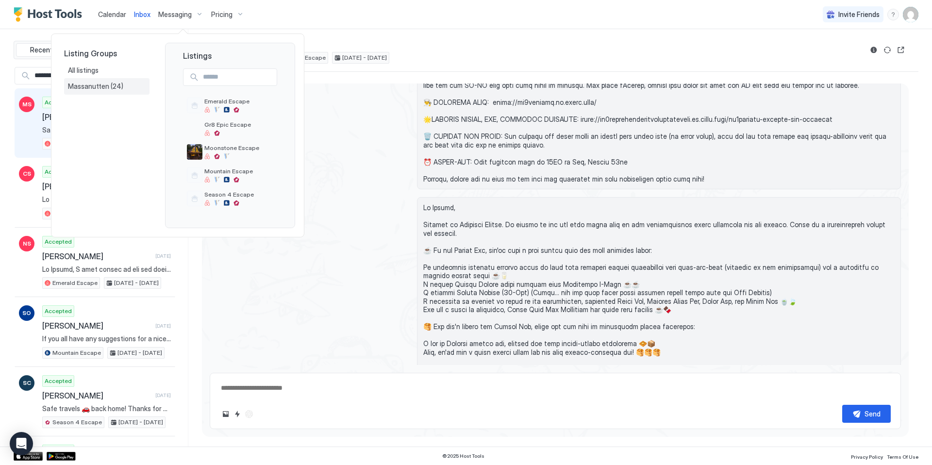
click at [96, 86] on span "Massanutten" at bounding box center [89, 86] width 43 height 9
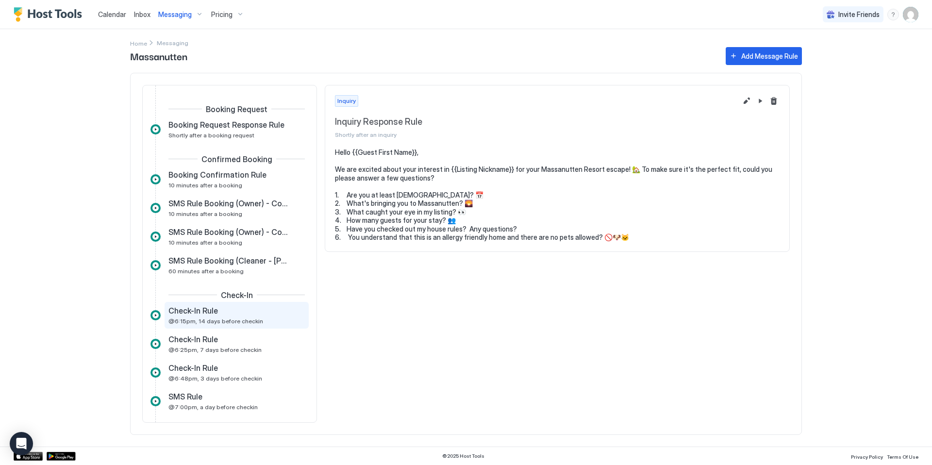
scroll to position [76, 0]
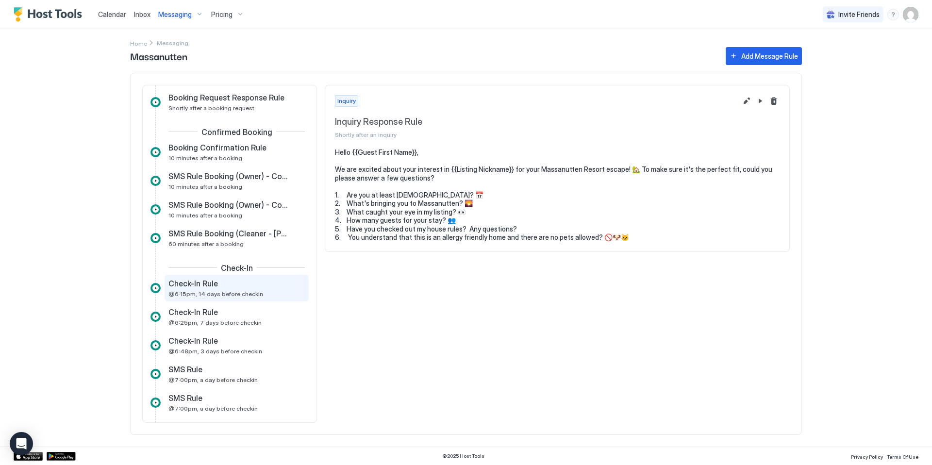
click at [202, 285] on span "Check-In Rule" at bounding box center [194, 284] width 50 height 10
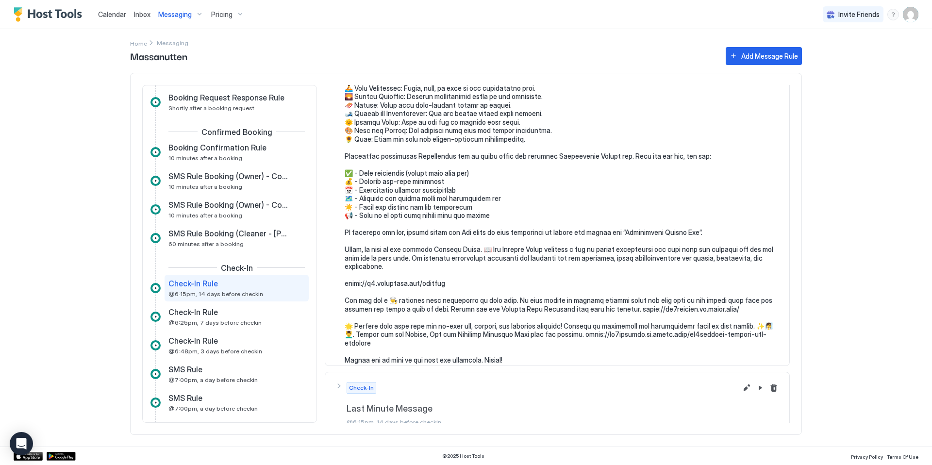
scroll to position [239, 0]
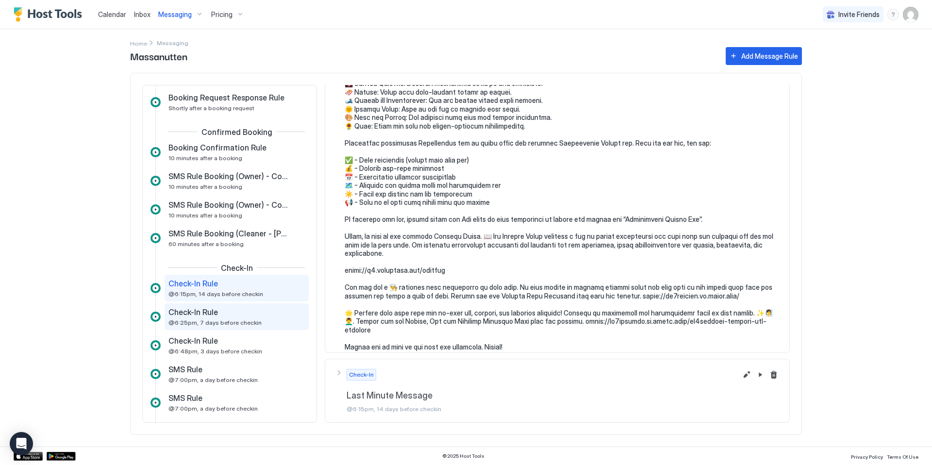
click at [209, 316] on span "Check-In Rule" at bounding box center [194, 312] width 50 height 10
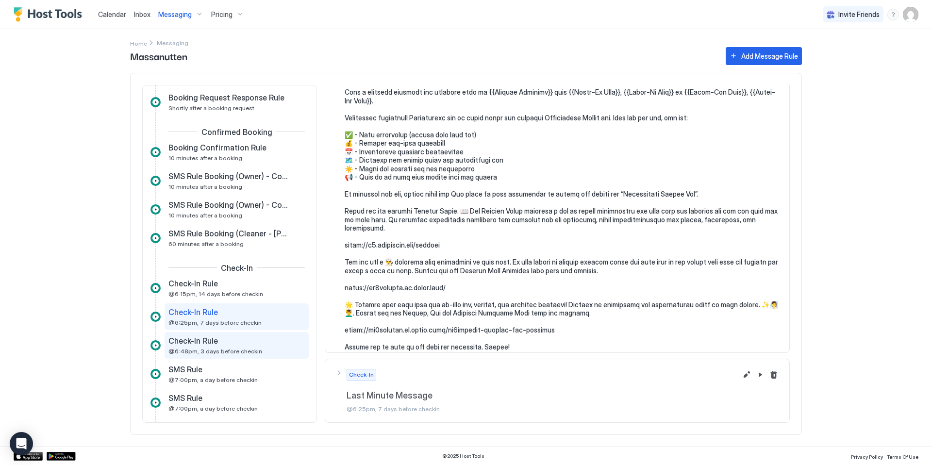
click at [241, 345] on div "Check-In Rule @6:48pm, 3 days before checkin" at bounding box center [230, 345] width 123 height 19
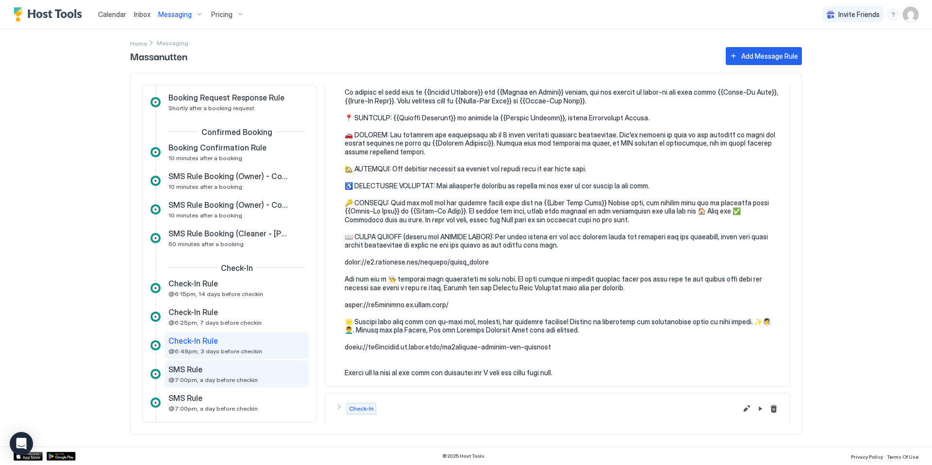
click at [212, 372] on div "SMS Rule" at bounding box center [230, 370] width 123 height 10
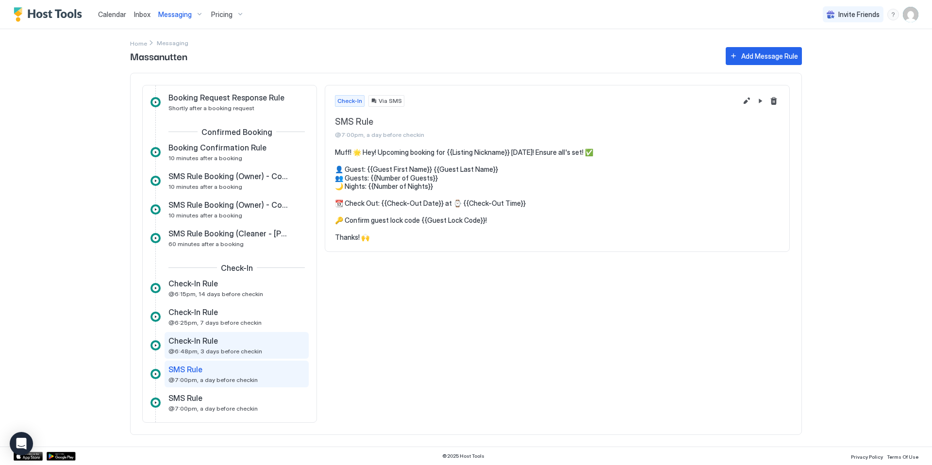
click at [191, 348] on span "@6:48pm, 3 days before checkin" at bounding box center [216, 351] width 94 height 7
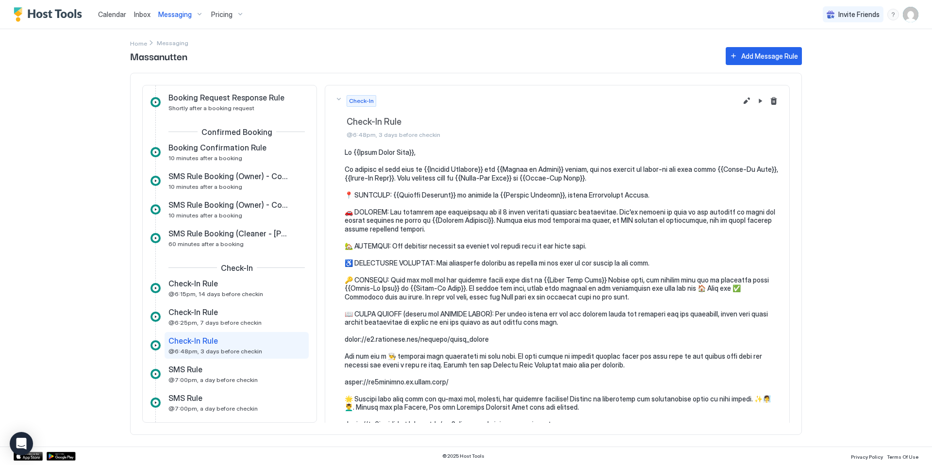
scroll to position [111, 0]
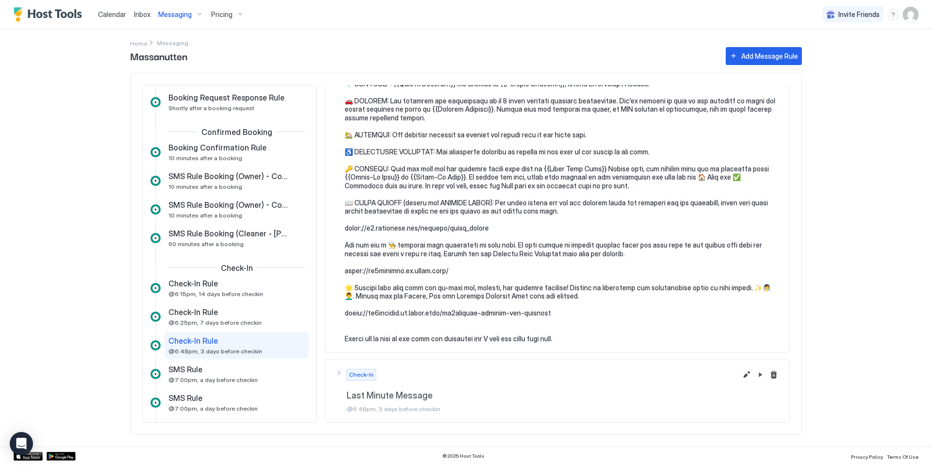
click at [338, 28] on div "Check-In Last Minute Message @6:48pm, 3 days before checkin" at bounding box center [536, 6] width 402 height 44
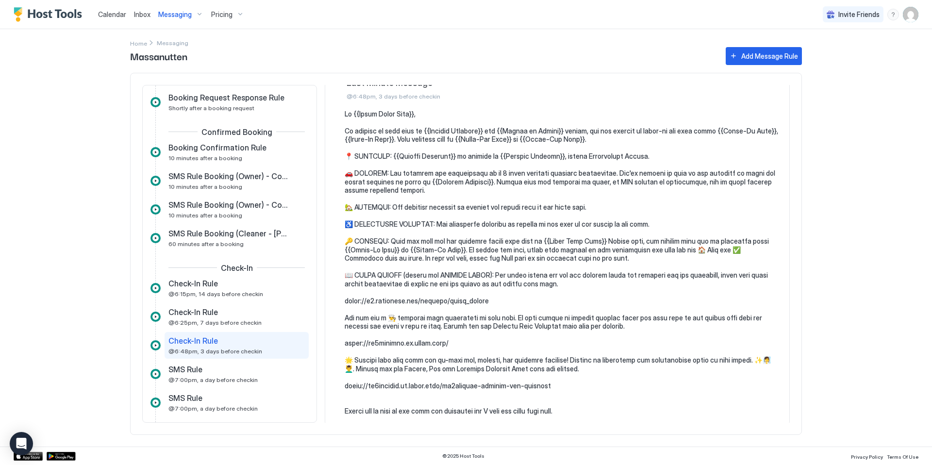
scroll to position [427, 0]
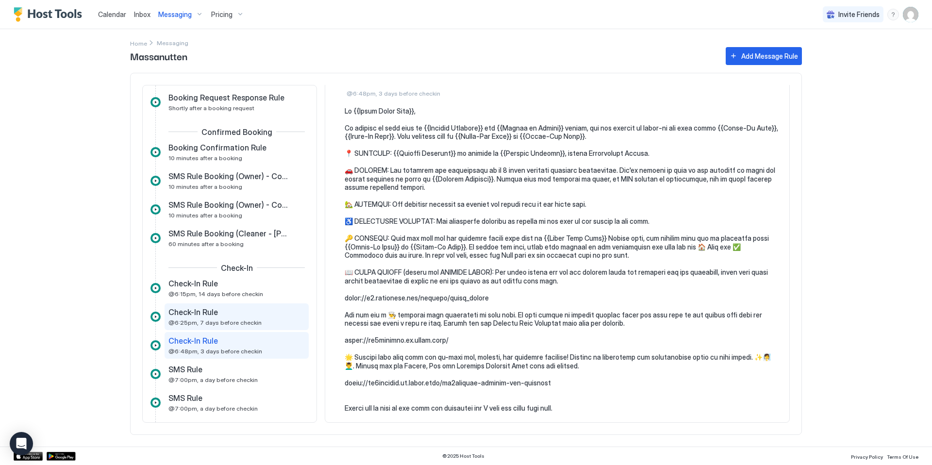
click at [221, 316] on div "Check-In Rule" at bounding box center [230, 312] width 123 height 10
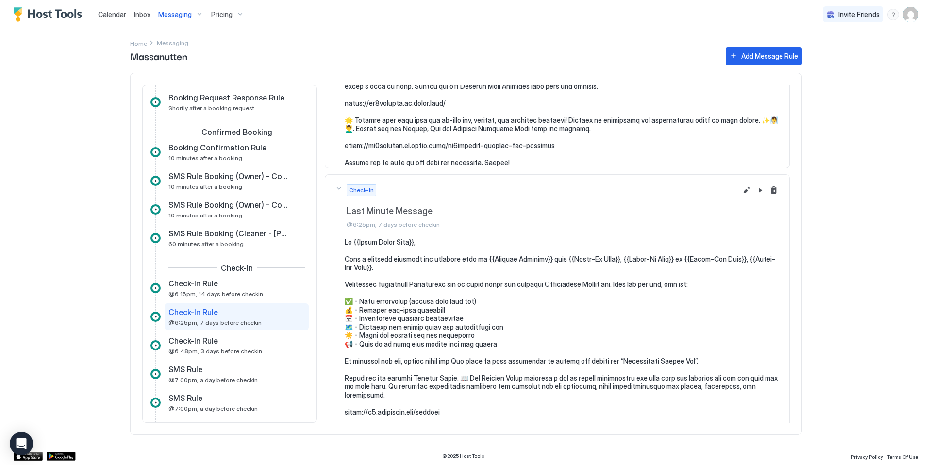
scroll to position [210, 0]
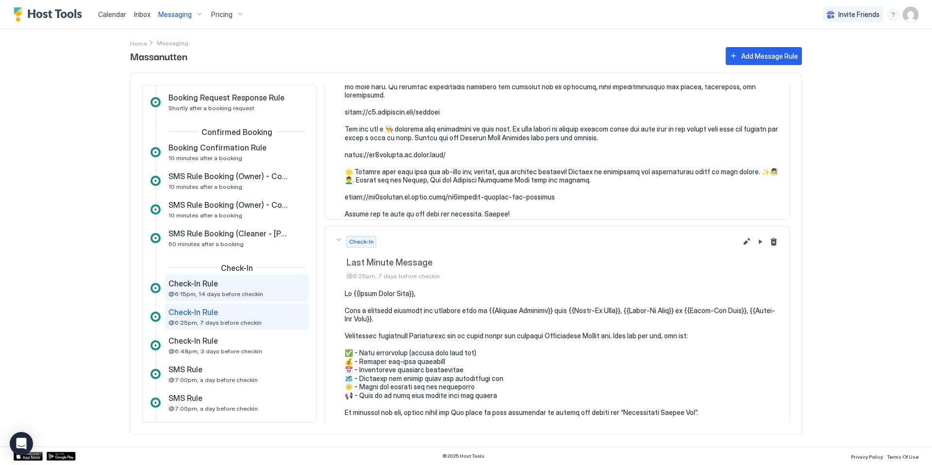
click at [212, 284] on span "Check-In Rule" at bounding box center [194, 284] width 50 height 10
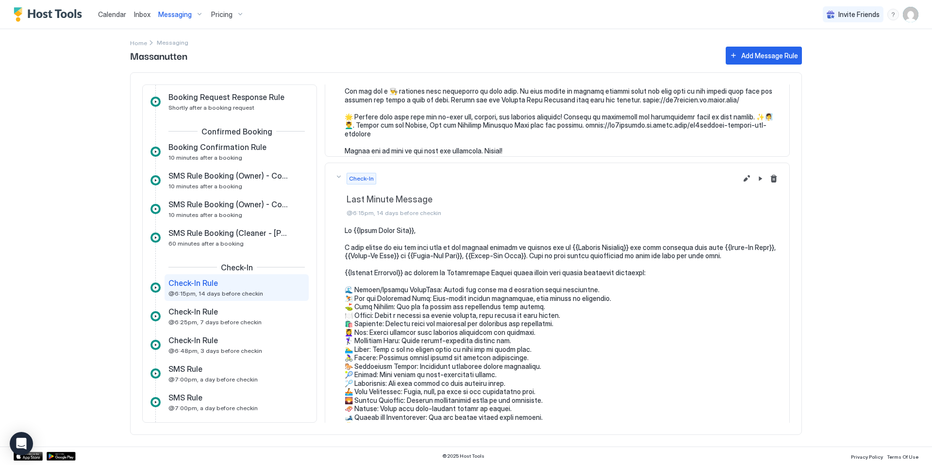
scroll to position [681, 0]
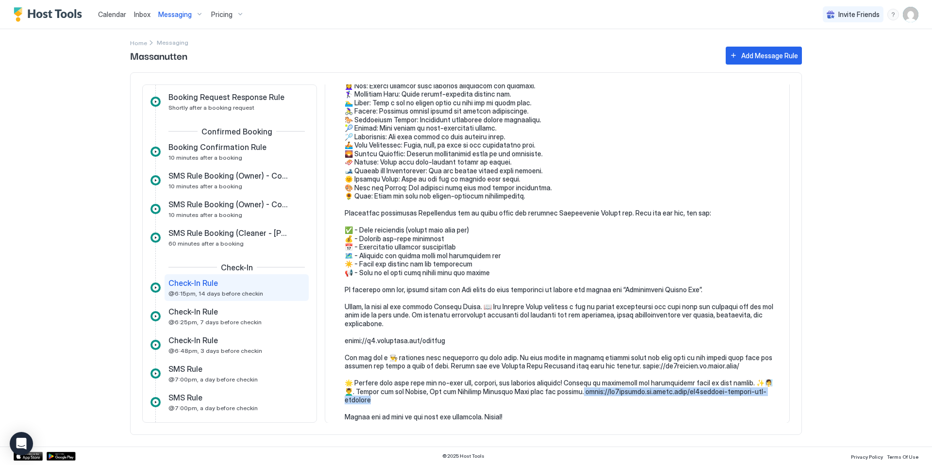
drag, startPoint x: 757, startPoint y: 392, endPoint x: 554, endPoint y: 392, distance: 203.0
copy pre "a.site/gr8escapes-private-spa-services Please let us know if you"
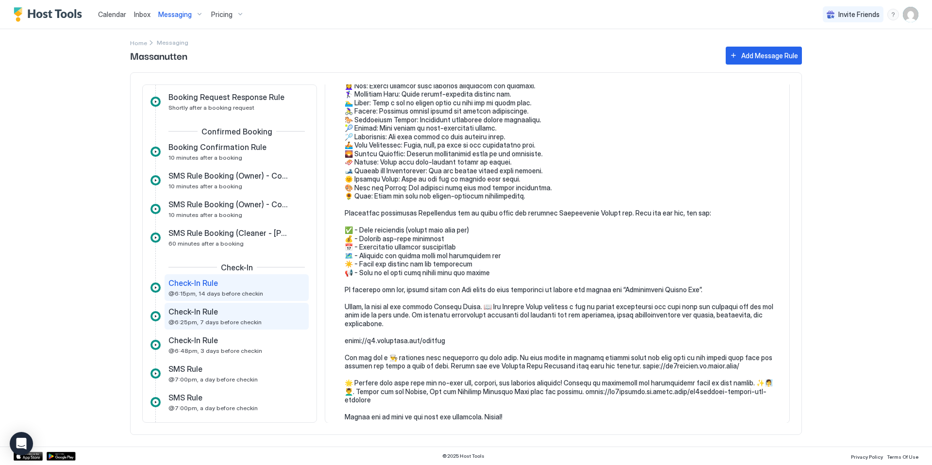
click at [210, 320] on span "@6:25pm, 7 days before checkin" at bounding box center [215, 322] width 93 height 7
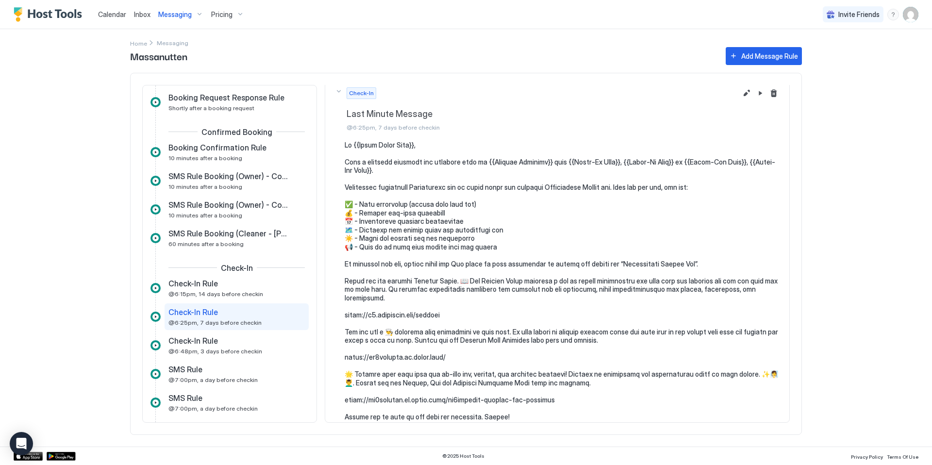
scroll to position [359, 0]
click at [211, 290] on span "@6:15pm, 14 days before checkin" at bounding box center [216, 293] width 95 height 7
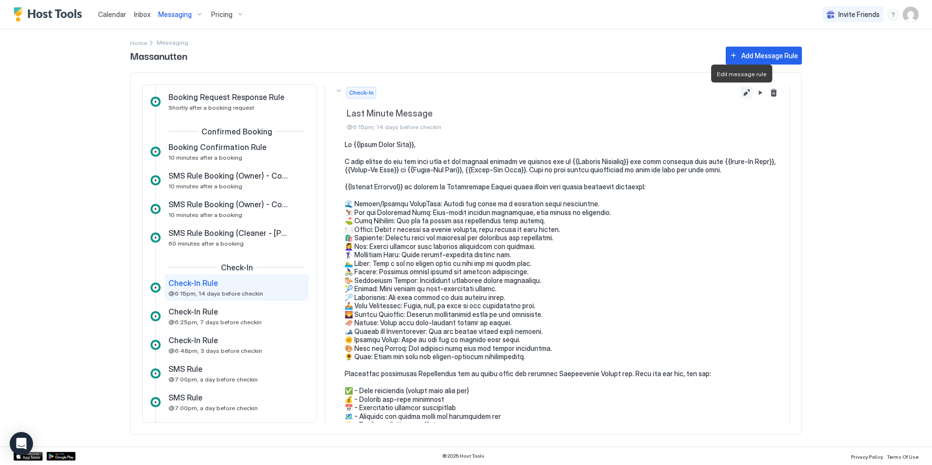
click at [741, 96] on button "Edit message rule" at bounding box center [747, 93] width 12 height 12
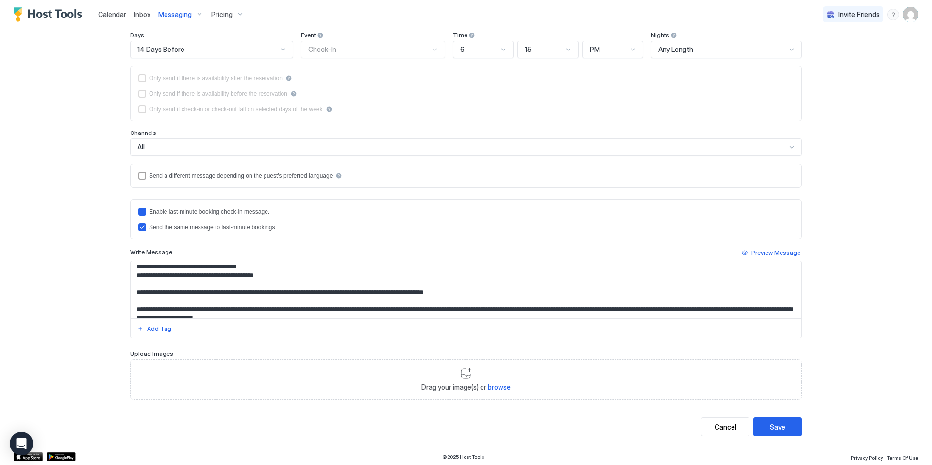
scroll to position [375, 0]
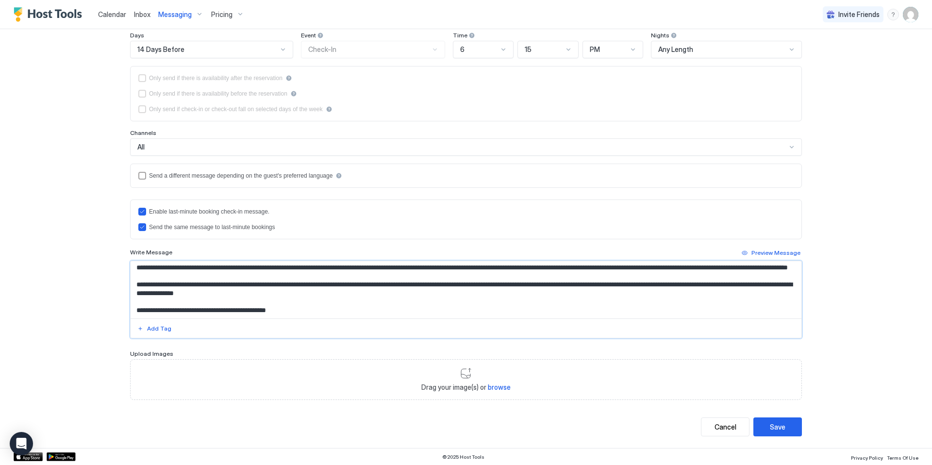
click at [374, 292] on textarea "Input Field" at bounding box center [466, 289] width 671 height 57
click at [363, 294] on textarea "Input Field" at bounding box center [466, 289] width 671 height 57
click at [723, 423] on div "Cancel" at bounding box center [726, 427] width 22 height 10
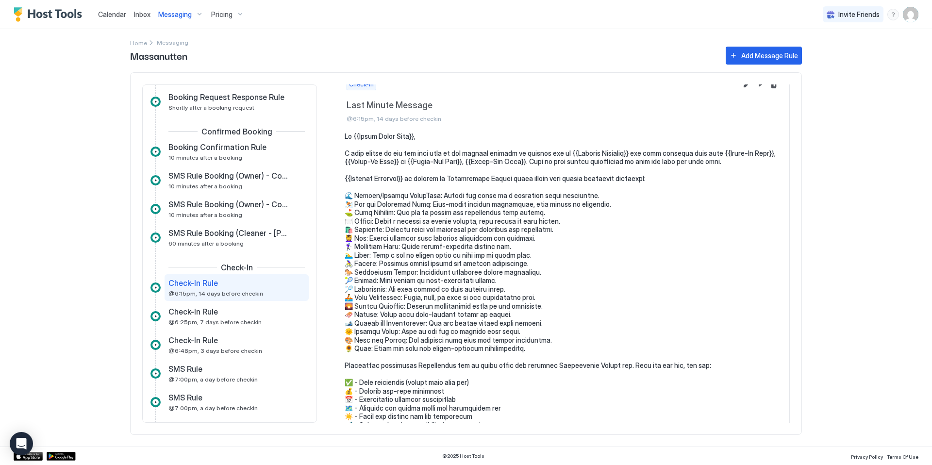
scroll to position [521, 0]
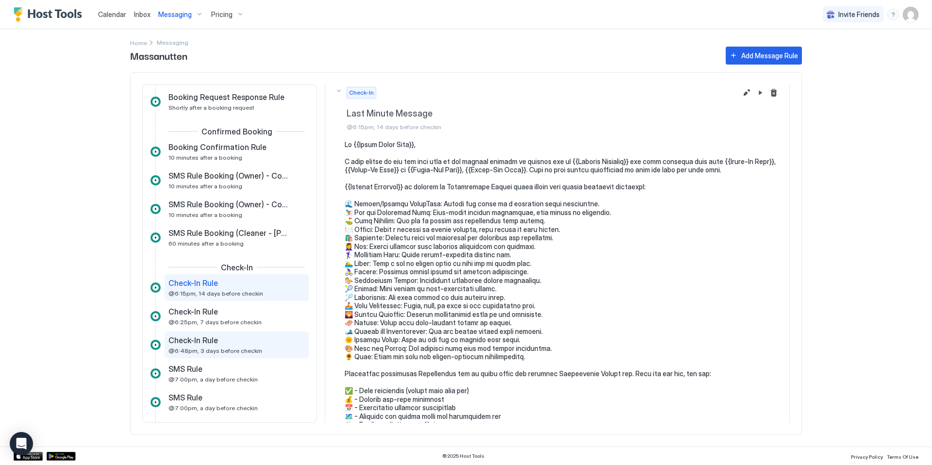
click at [221, 337] on div "Check-In Rule" at bounding box center [230, 341] width 123 height 10
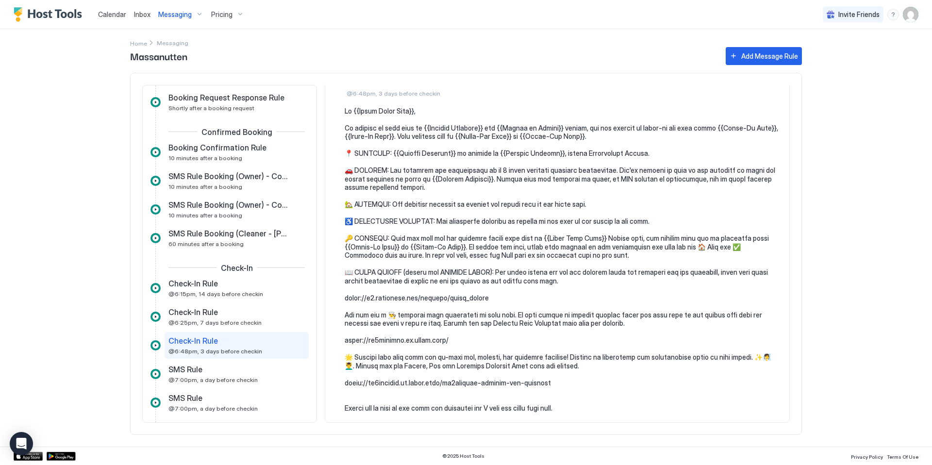
scroll to position [393, 0]
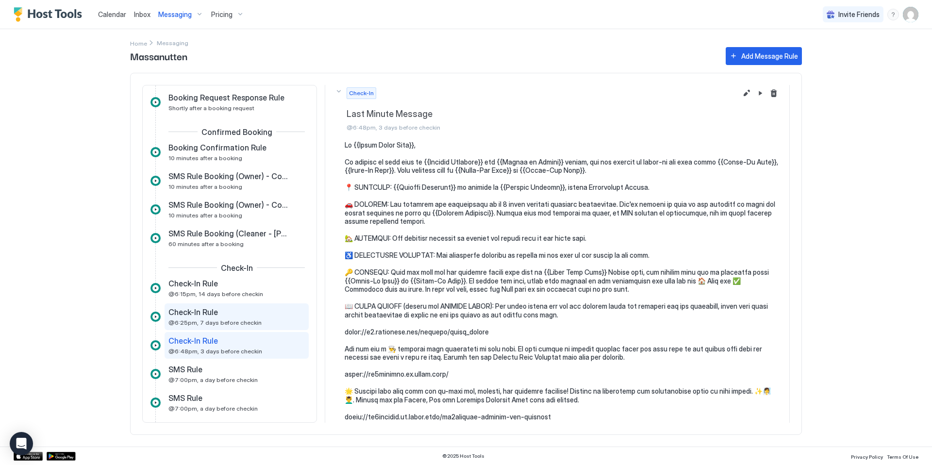
click at [219, 309] on div "Check-In Rule" at bounding box center [230, 312] width 123 height 10
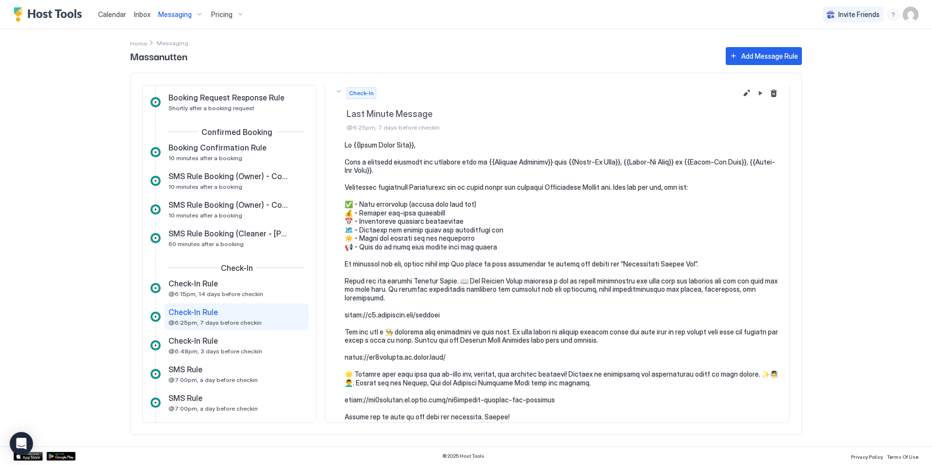
scroll to position [359, 0]
click at [218, 284] on div "Check-In Rule" at bounding box center [230, 284] width 123 height 10
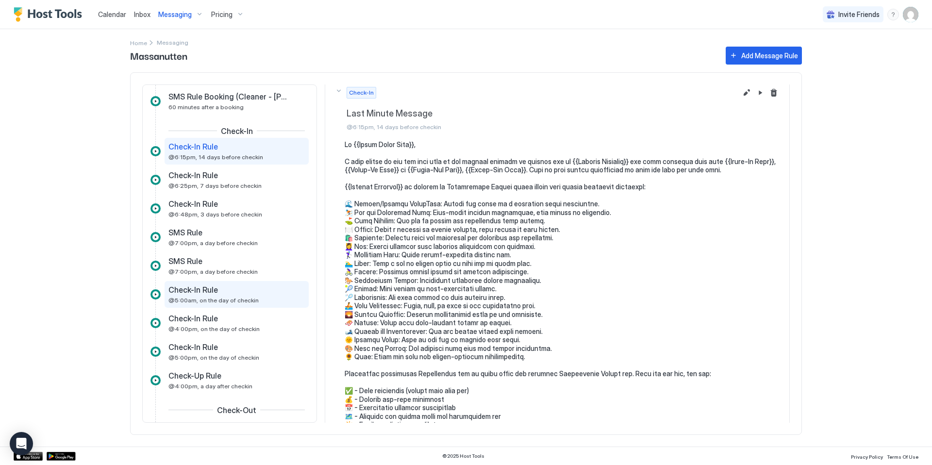
scroll to position [214, 0]
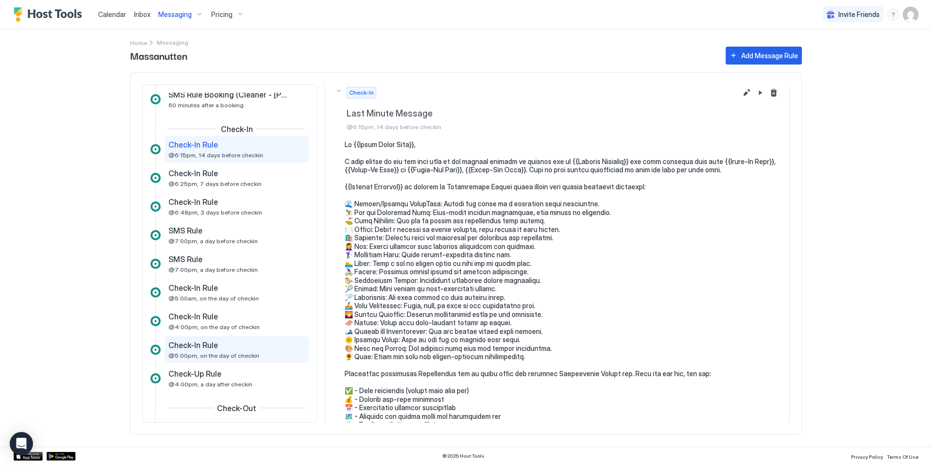
click at [211, 354] on span "@5:00pm, on the day of checkin" at bounding box center [214, 355] width 91 height 7
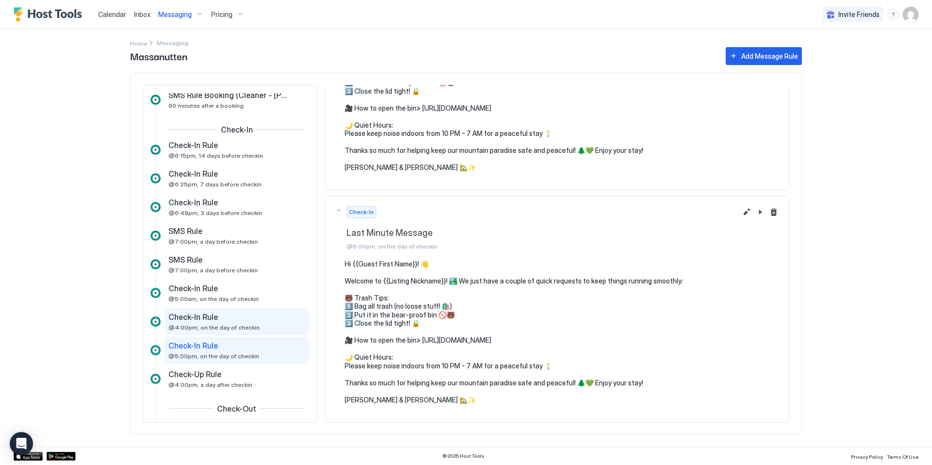
click at [236, 316] on div "Check-In Rule" at bounding box center [230, 317] width 123 height 10
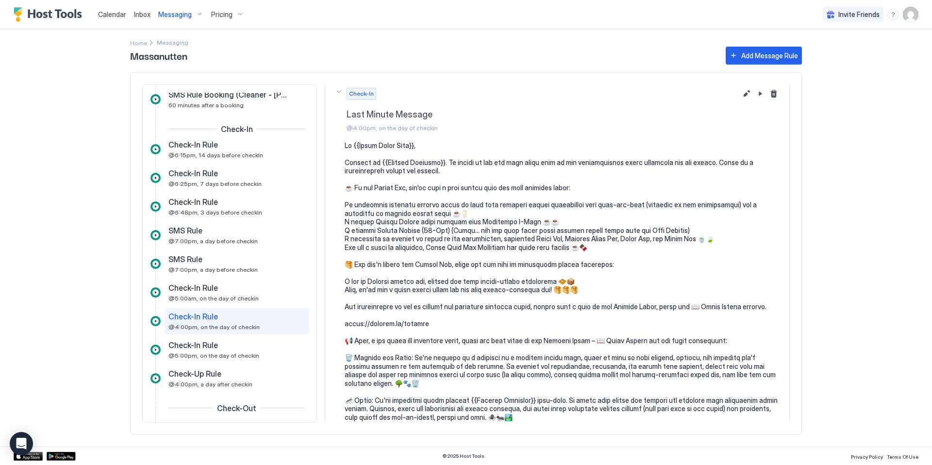
scroll to position [499, 0]
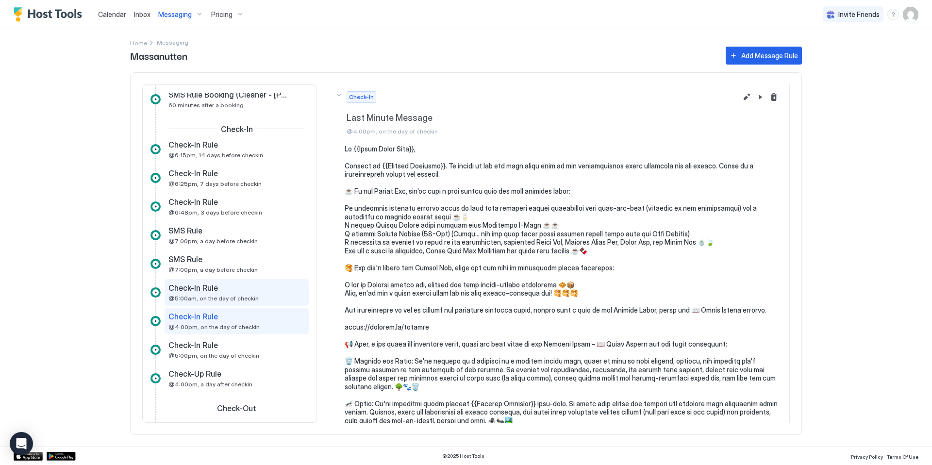
click at [219, 295] on span "@5:00am, on the day of checkin" at bounding box center [214, 298] width 90 height 7
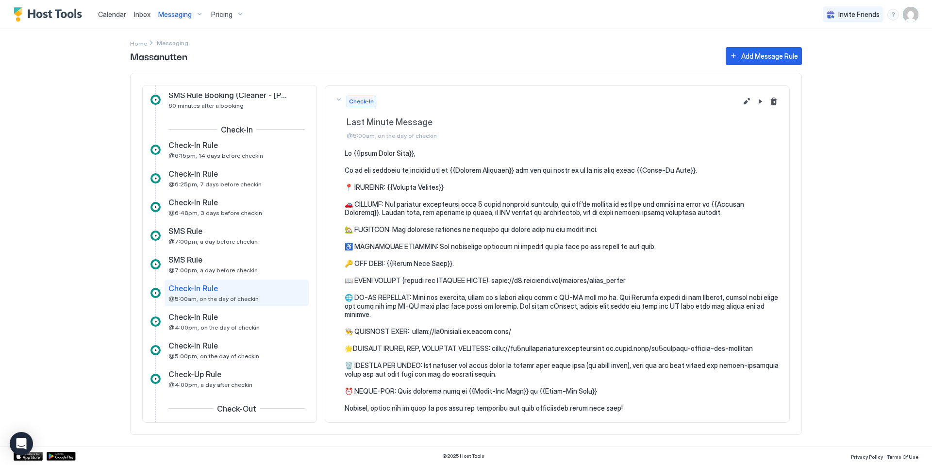
scroll to position [342, 0]
click at [741, 105] on button "Edit message rule" at bounding box center [747, 102] width 12 height 12
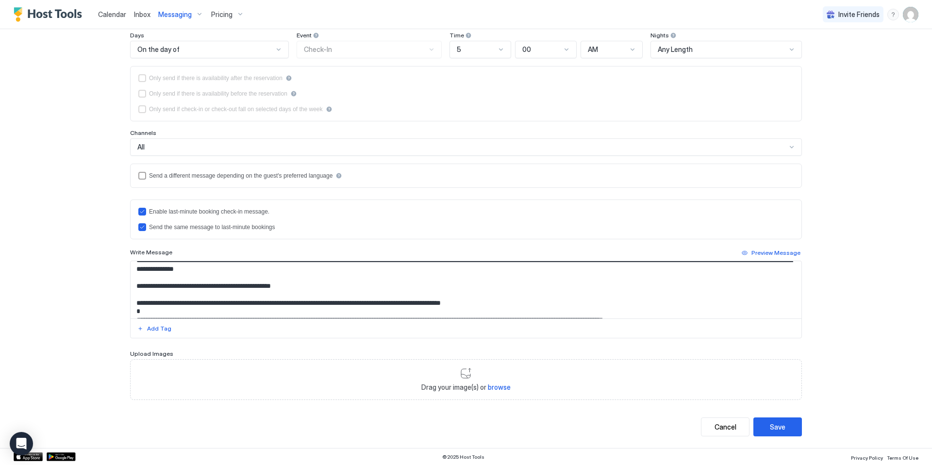
scroll to position [145, 0]
drag, startPoint x: 540, startPoint y: 309, endPoint x: 282, endPoint y: 312, distance: 258.4
click at [282, 312] on textarea "Input Field" at bounding box center [466, 289] width 671 height 57
paste textarea "**********"
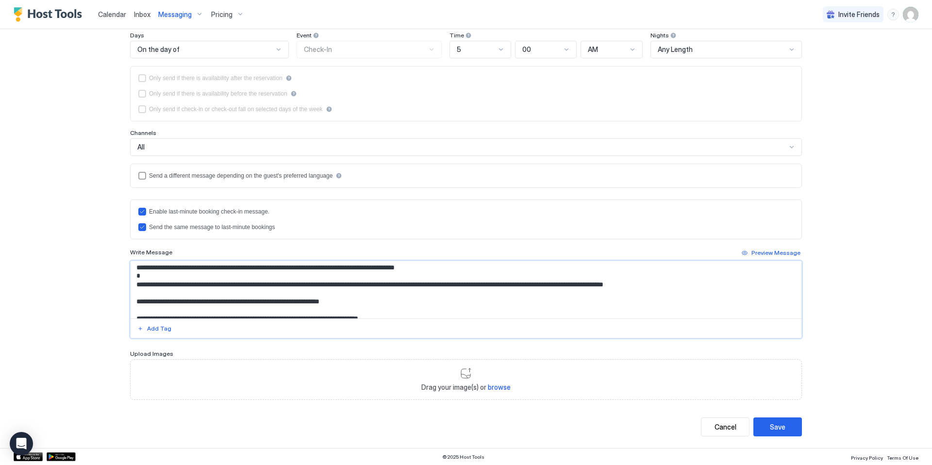
scroll to position [197, 0]
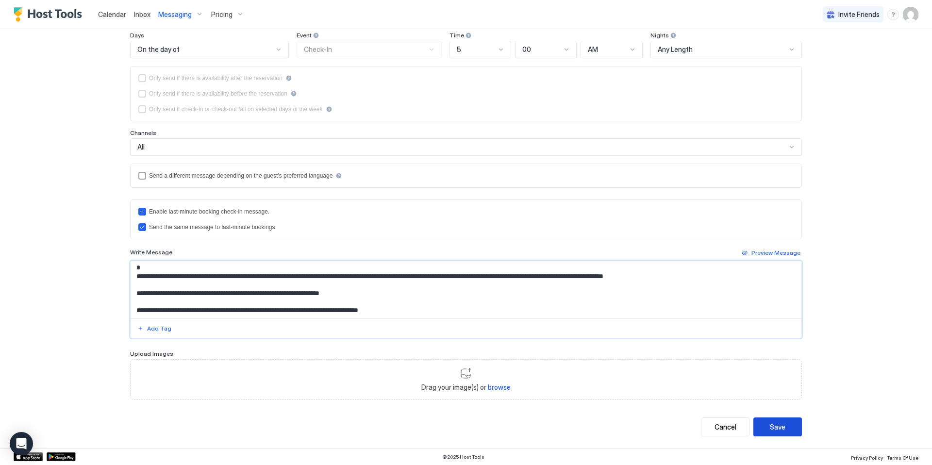
type textarea "**********"
click at [771, 426] on div "Save" at bounding box center [778, 427] width 16 height 10
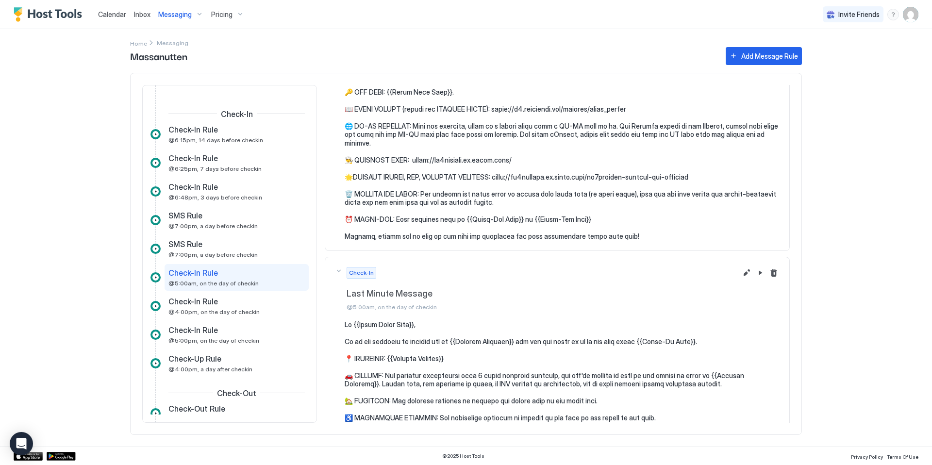
scroll to position [342, 0]
